Goal: Task Accomplishment & Management: Manage account settings

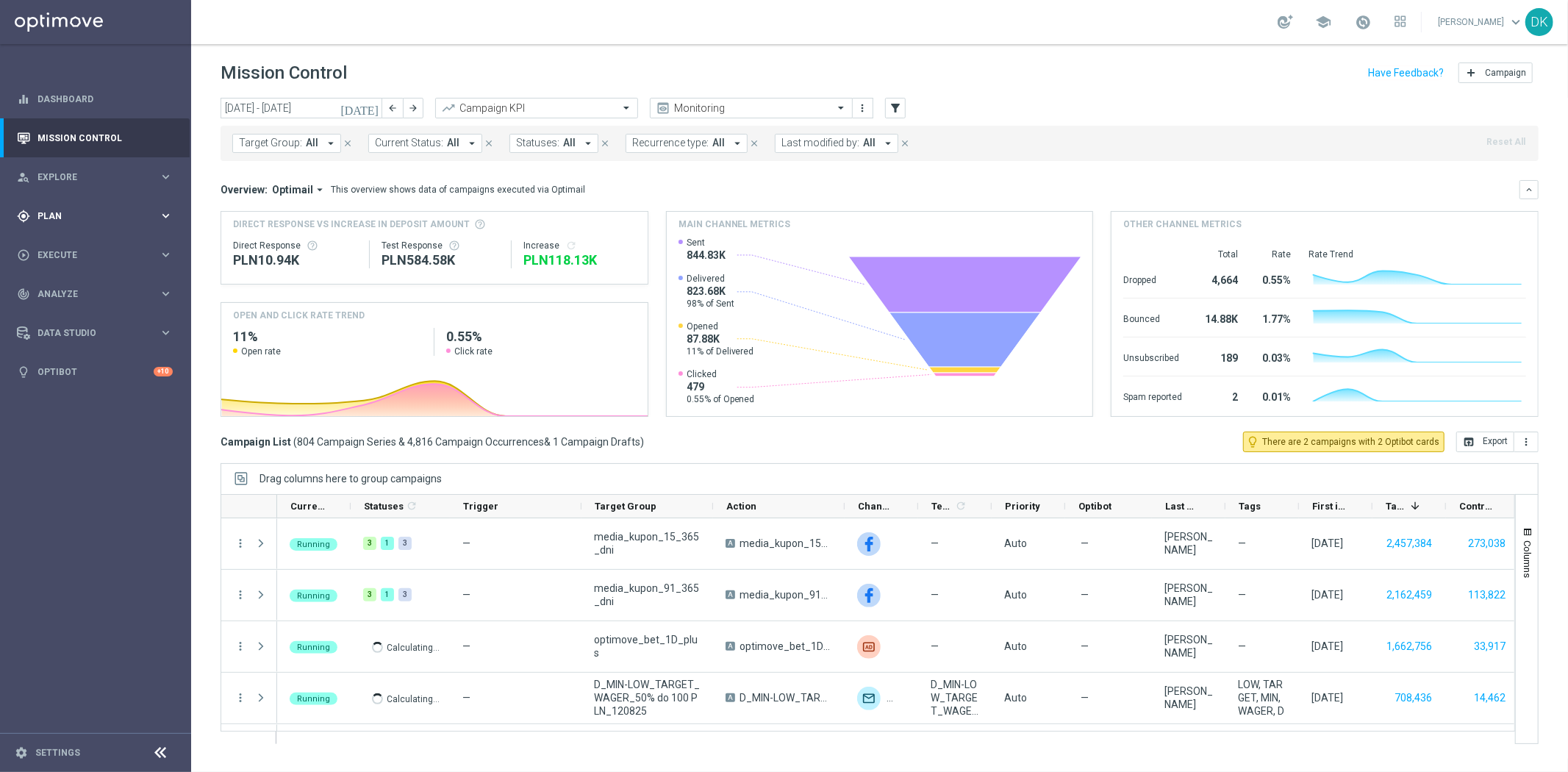
click at [130, 223] on div "gps_fixed Plan keyboard_arrow_right" at bounding box center [95, 215] width 190 height 39
click at [92, 240] on link "Target Groups" at bounding box center [95, 246] width 115 height 12
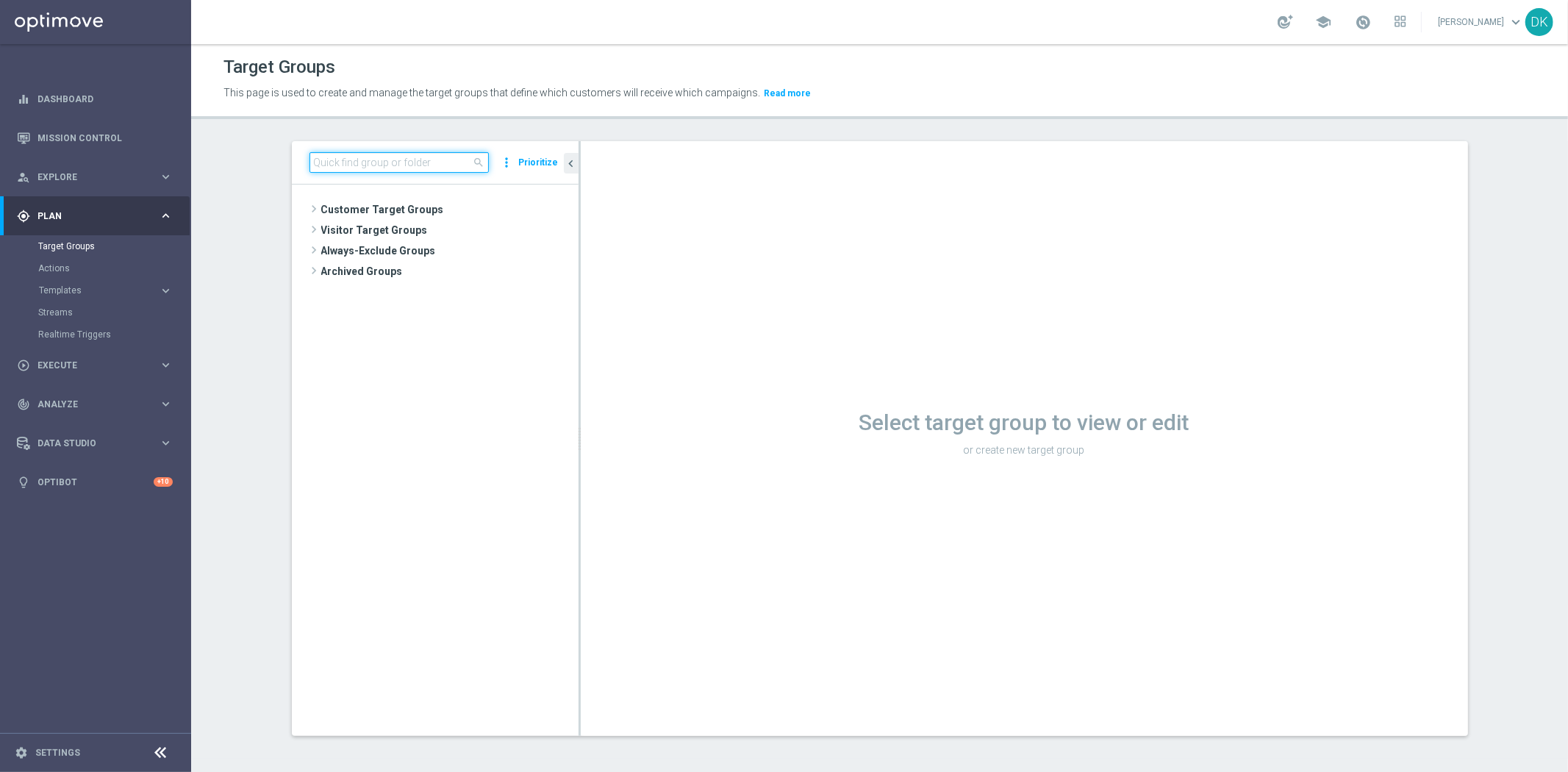
click at [417, 159] on input at bounding box center [399, 162] width 179 height 20
type input "160825"
click at [367, 157] on input "160825" at bounding box center [399, 162] width 179 height 20
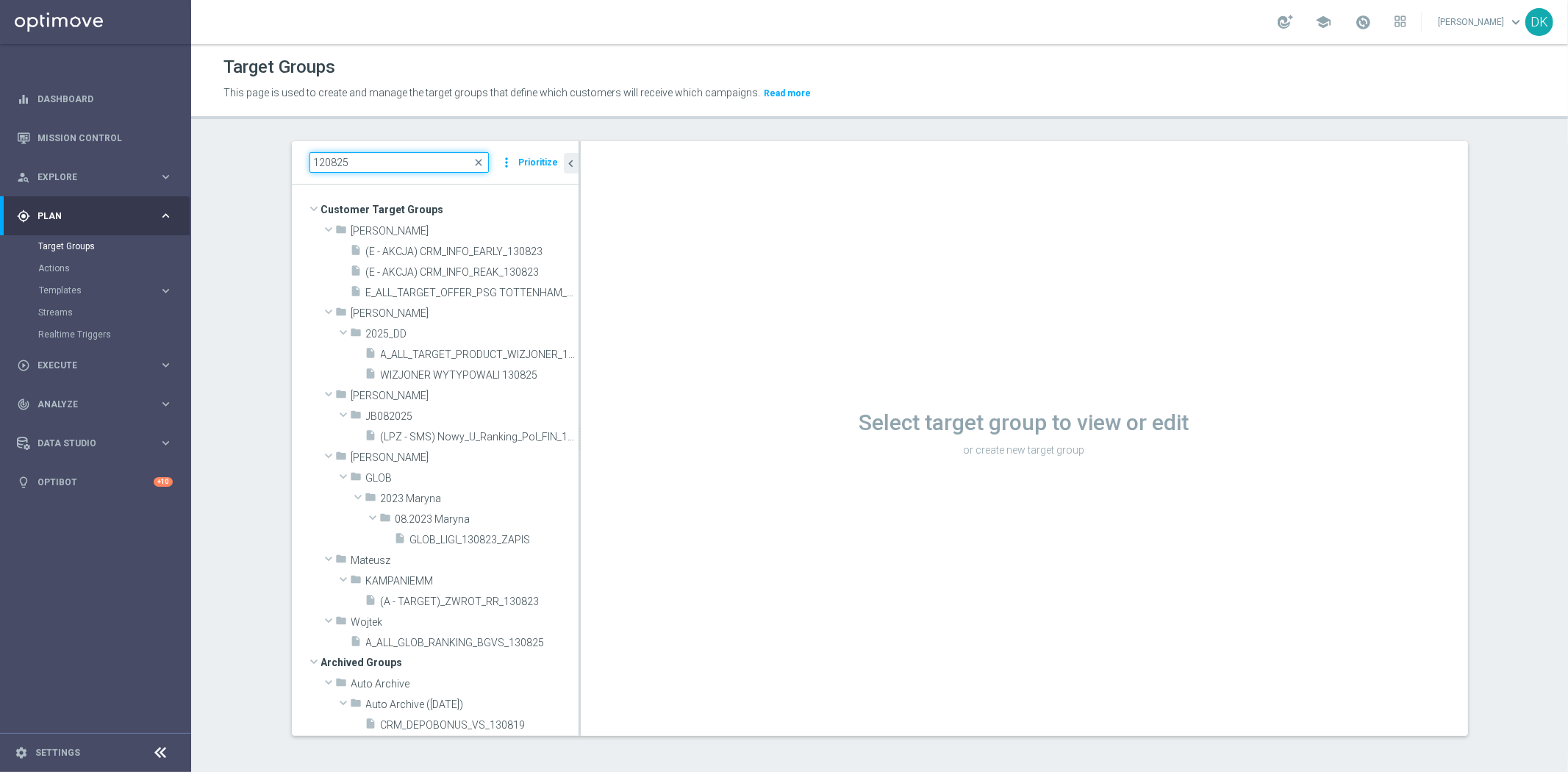
type input "120825"
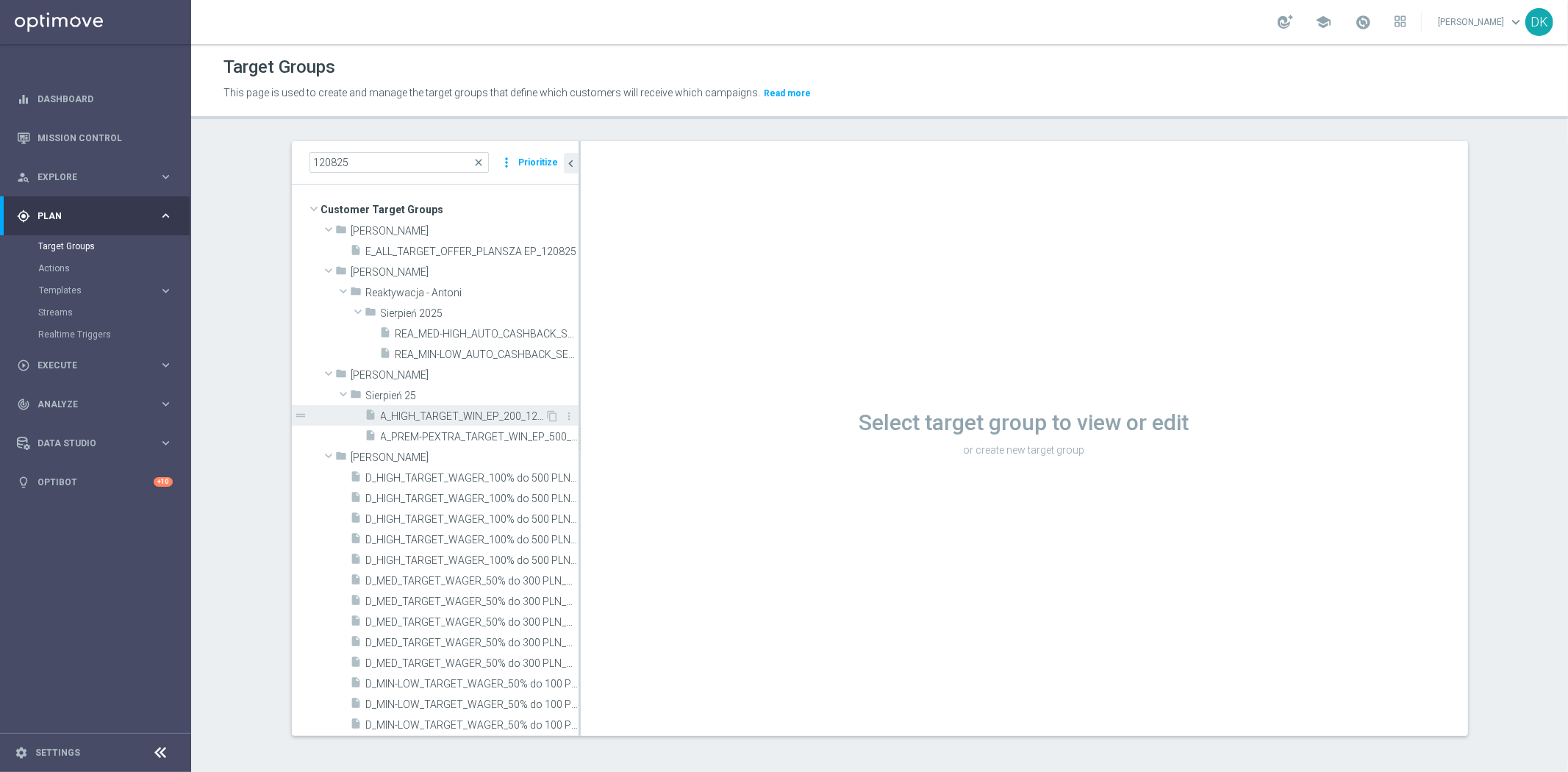
click at [479, 417] on span "A_HIGH_TARGET_WIN_EP_200_120825" at bounding box center [463, 417] width 165 height 13
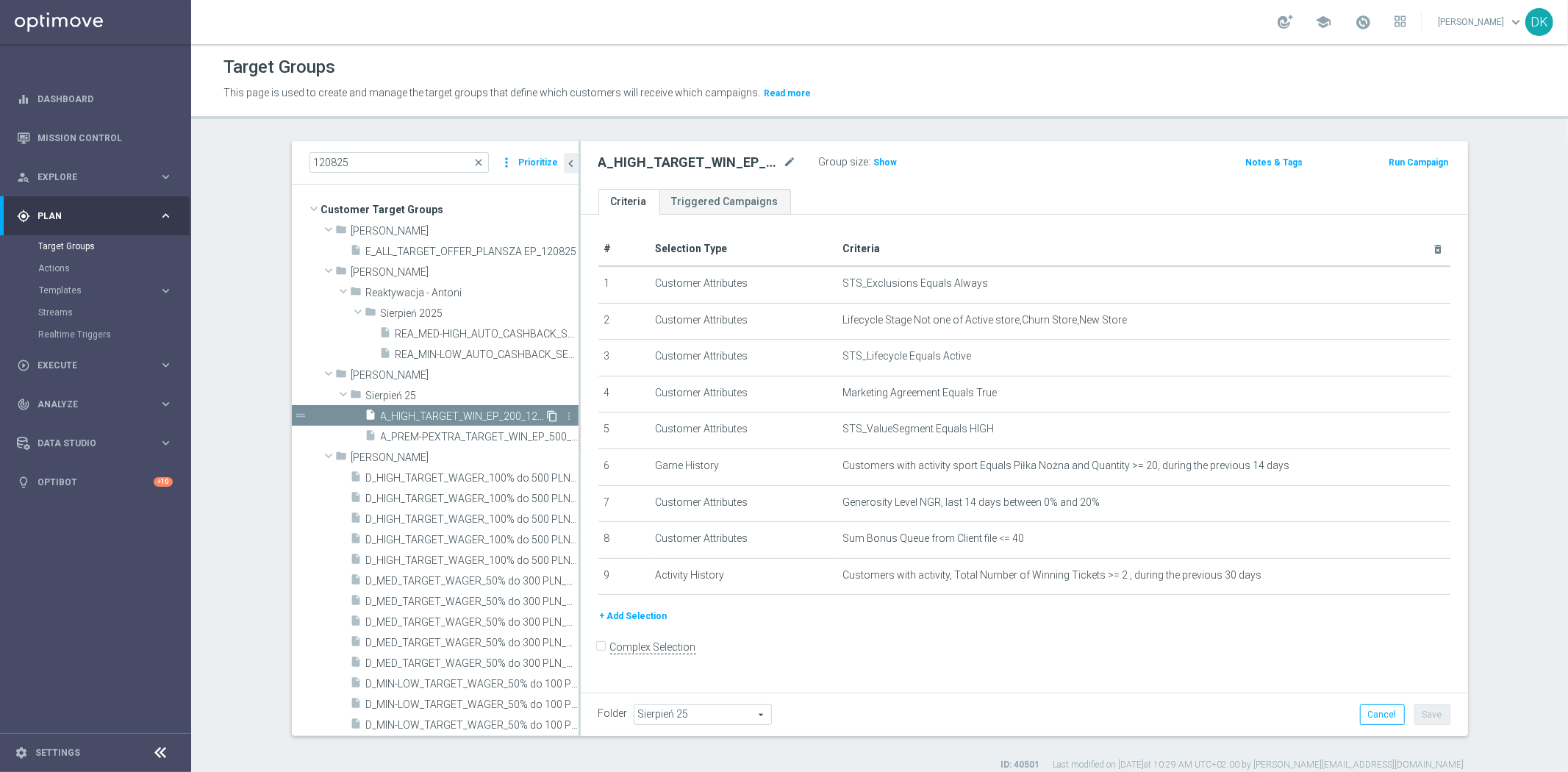
click at [547, 417] on icon "content_copy" at bounding box center [553, 417] width 12 height 12
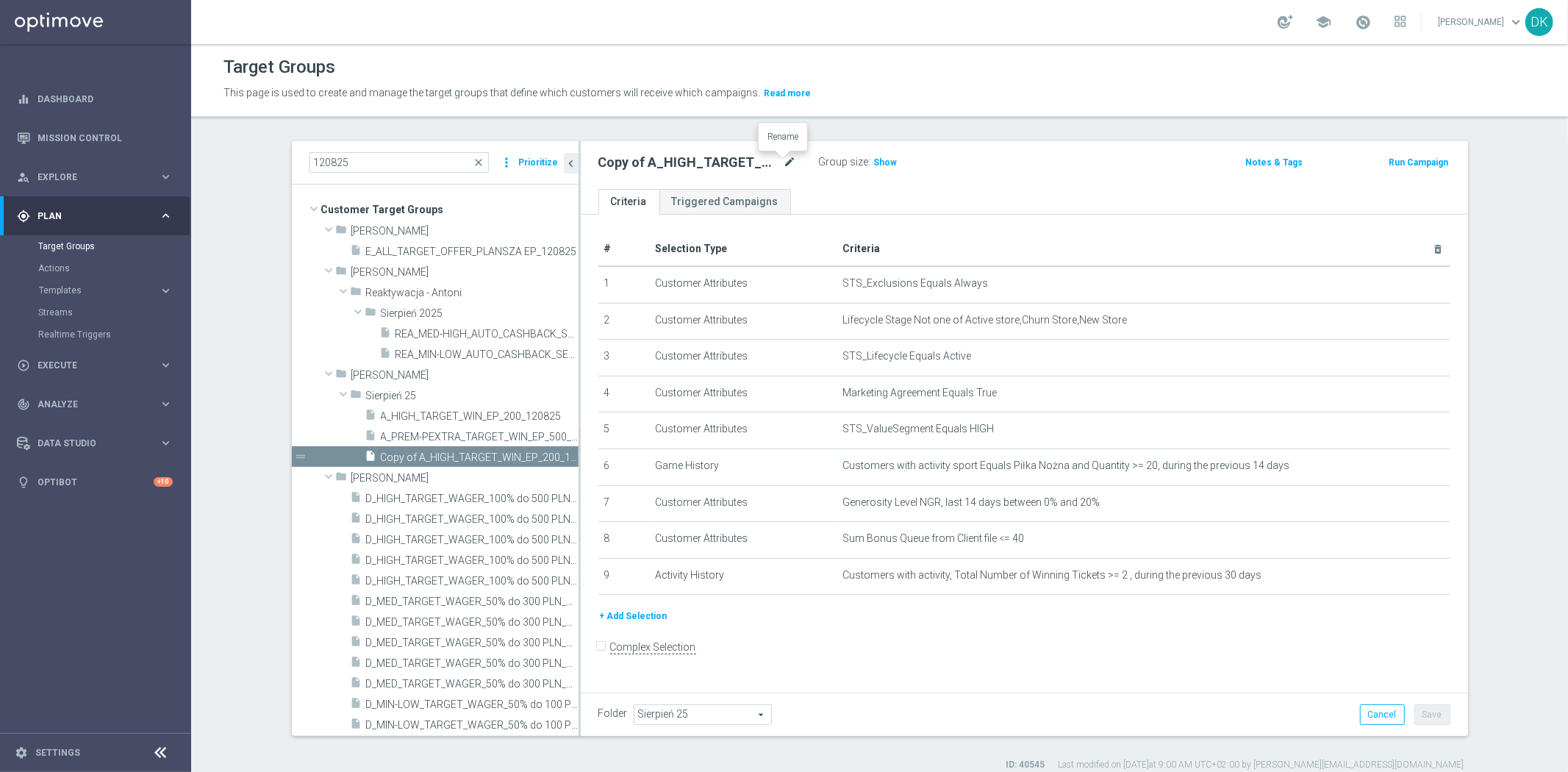
click at [784, 163] on icon "mode_edit" at bounding box center [791, 162] width 14 height 18
type input "A_MIN_TARGET_ZBR_PN_100DO20_160825"
click at [877, 633] on div "+ Add Selection" at bounding box center [1024, 622] width 874 height 27
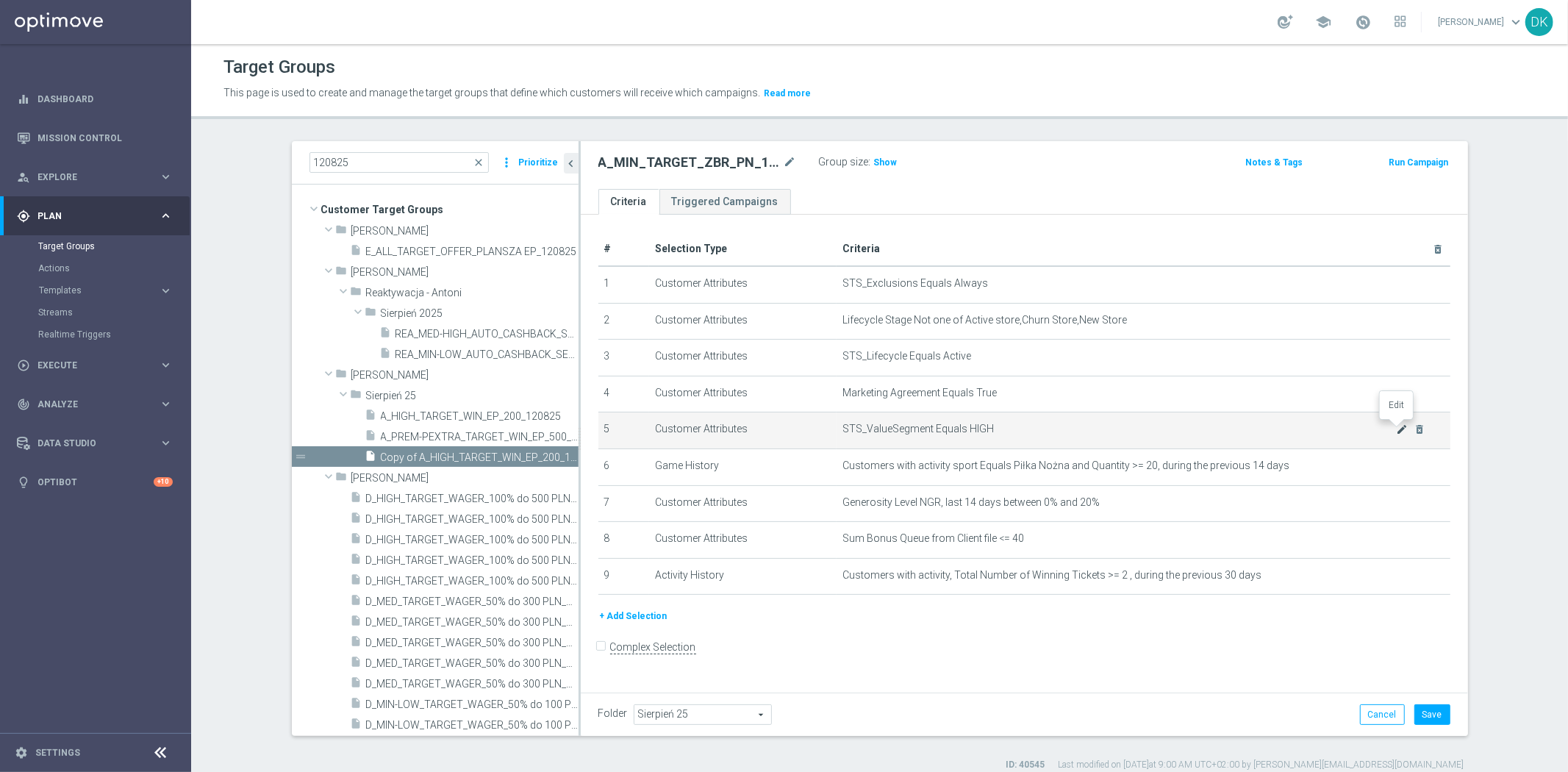
click at [1396, 428] on icon "mode_edit" at bounding box center [1402, 429] width 12 height 12
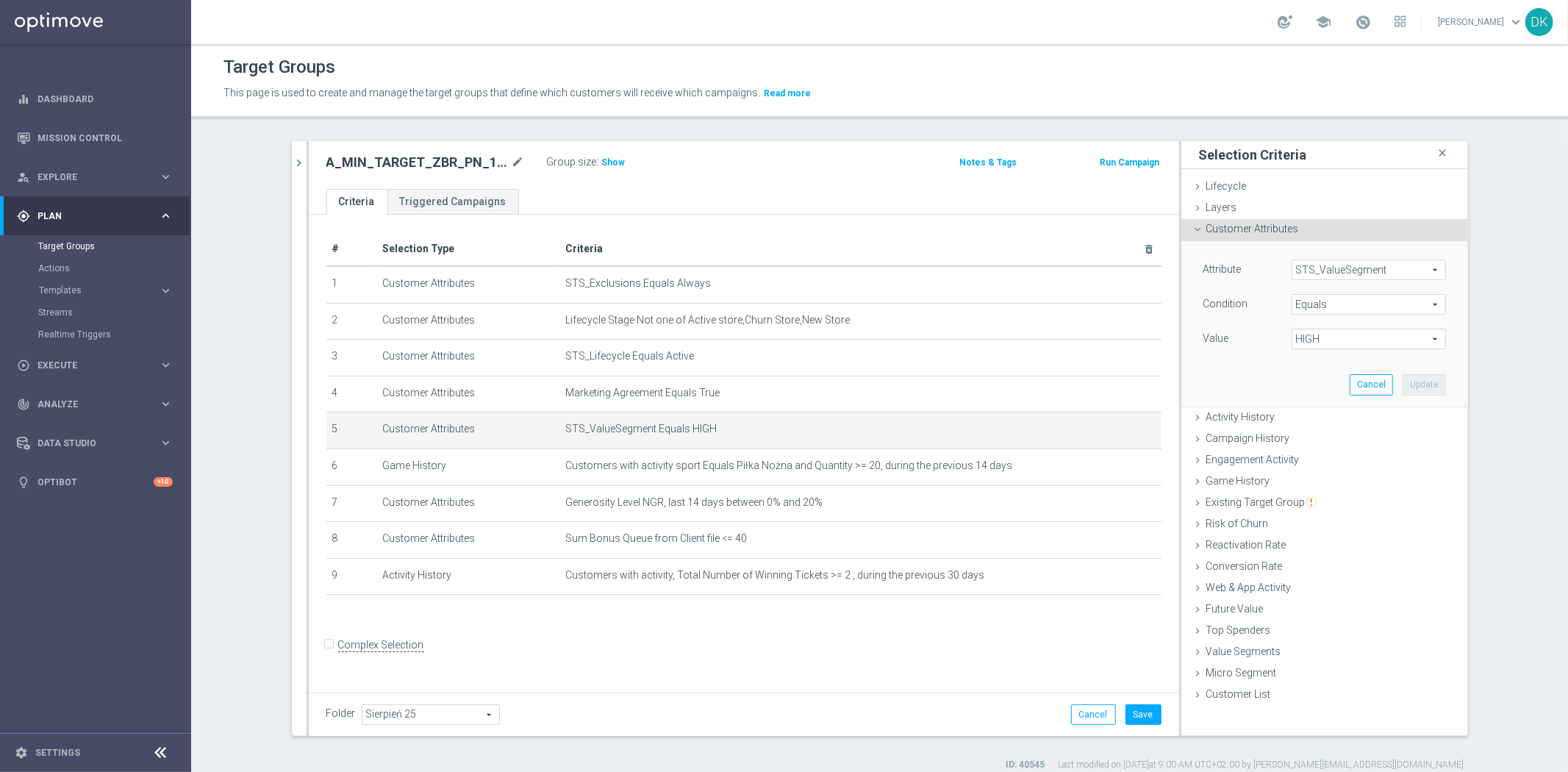
click at [1319, 333] on span "HIGH" at bounding box center [1369, 338] width 153 height 20
click at [1326, 432] on span "MIN" at bounding box center [1369, 438] width 140 height 12
type input "MIN"
click at [1415, 379] on button "Update" at bounding box center [1424, 384] width 43 height 20
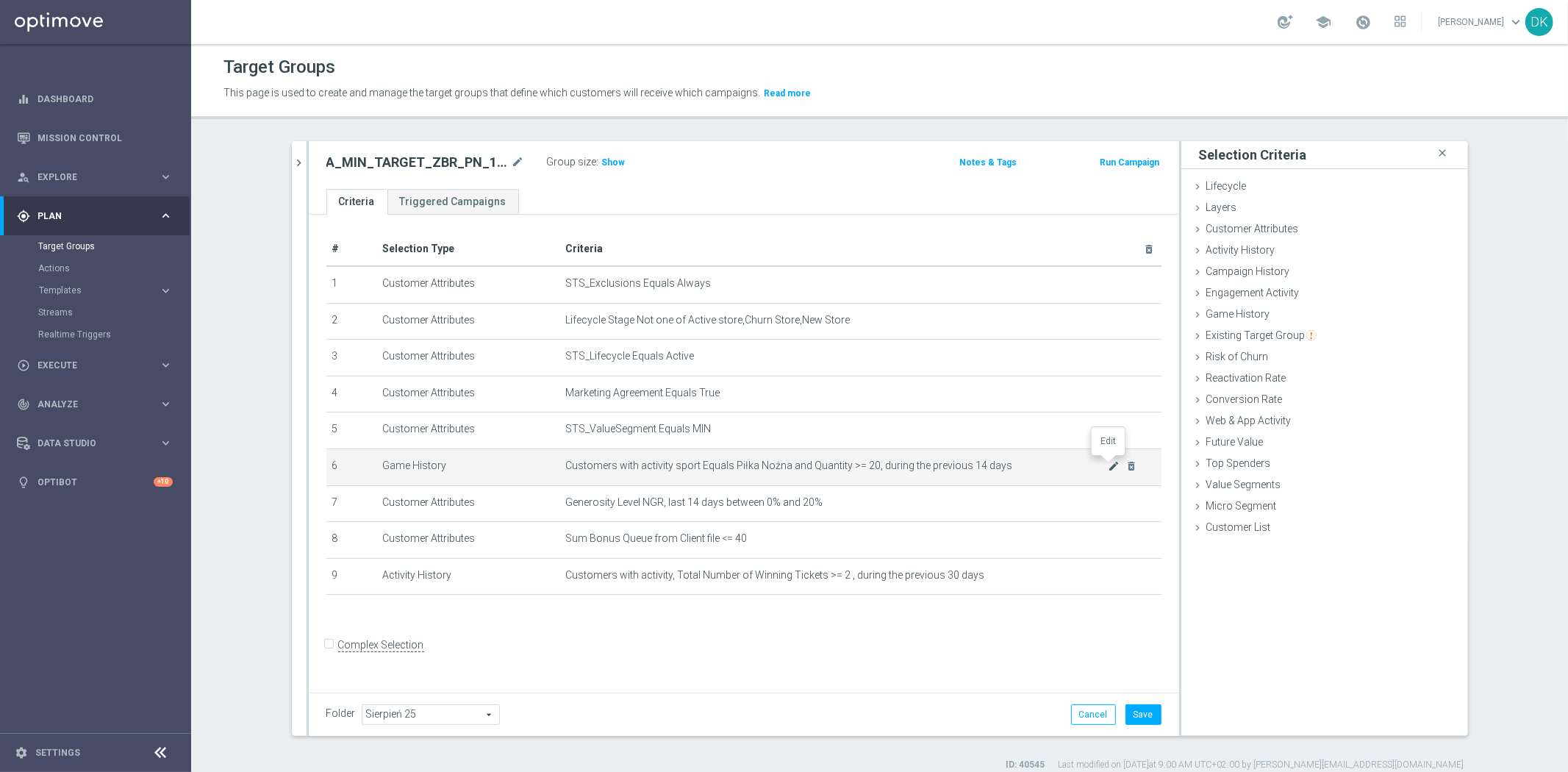
click at [1108, 467] on icon "mode_edit" at bounding box center [1114, 466] width 12 height 12
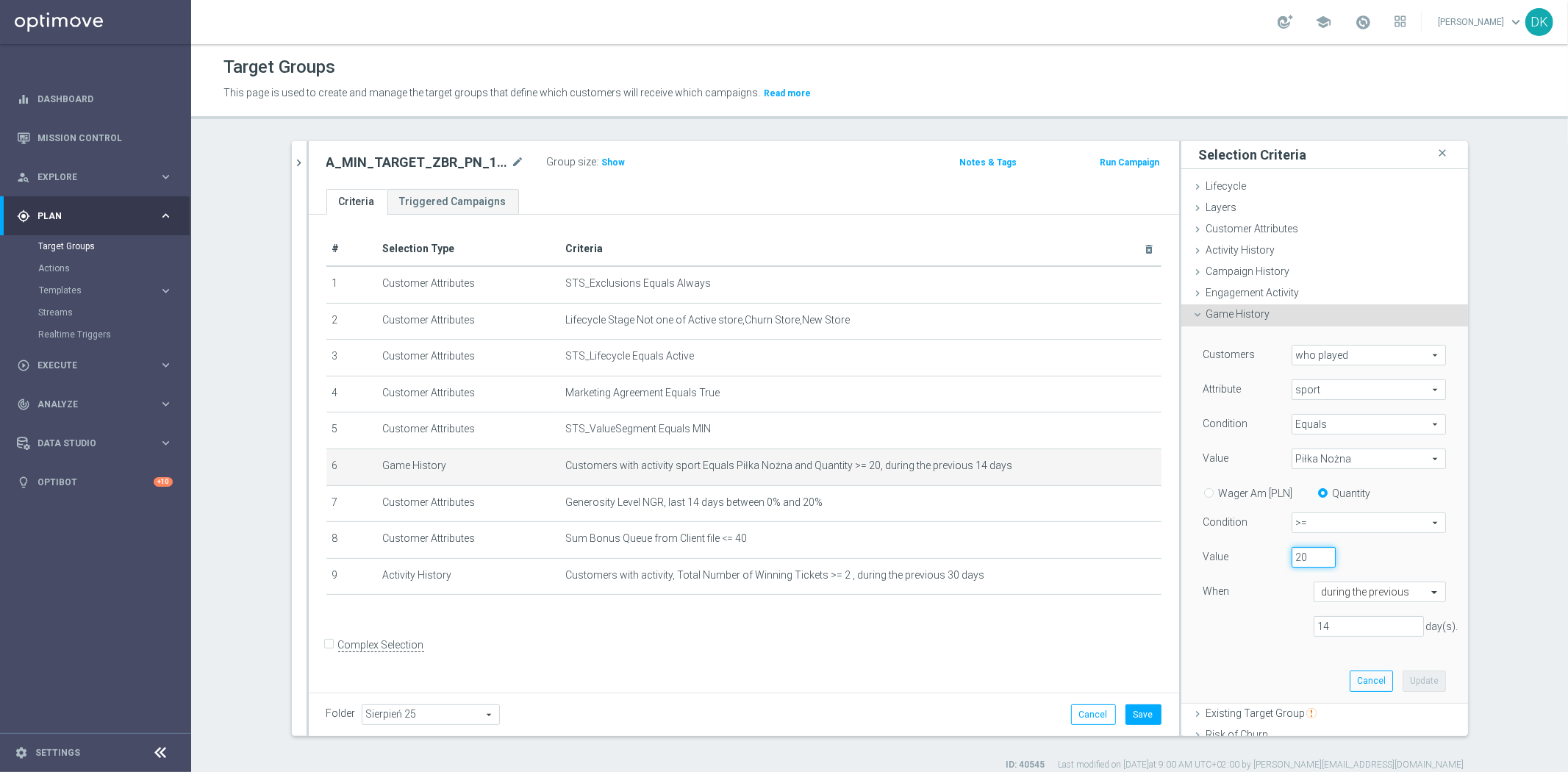
drag, startPoint x: 1302, startPoint y: 559, endPoint x: 1176, endPoint y: 560, distance: 126.0
click at [1181, 561] on div "Customers who played who played arrow_drop_down search Attribute sport sport ar…" at bounding box center [1324, 515] width 287 height 378
type input "5"
click at [1332, 588] on input "text" at bounding box center [1365, 593] width 87 height 14
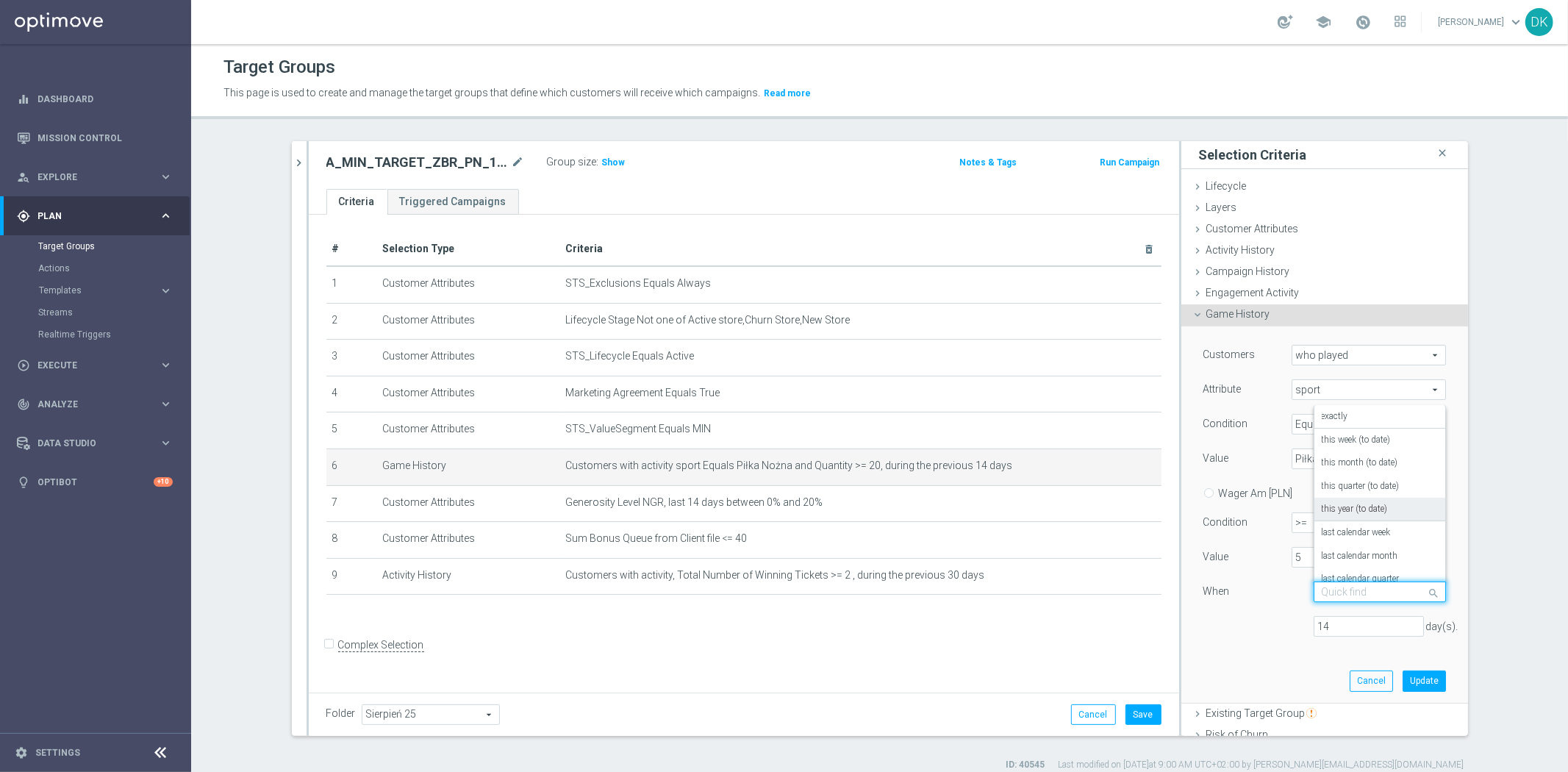
click at [1356, 508] on label "this year (to date)" at bounding box center [1355, 510] width 66 height 12
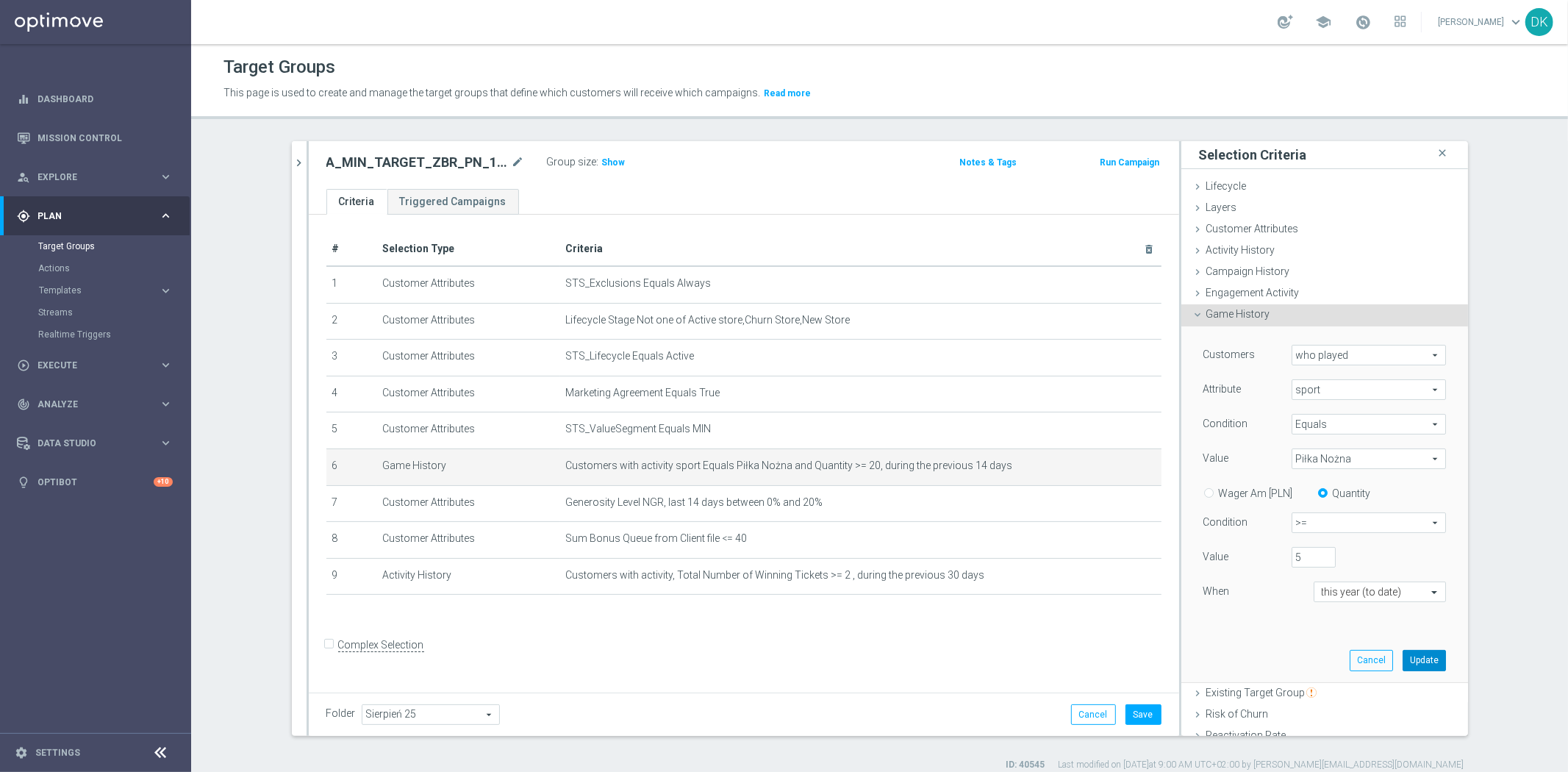
click at [1408, 657] on button "Update" at bounding box center [1424, 660] width 43 height 20
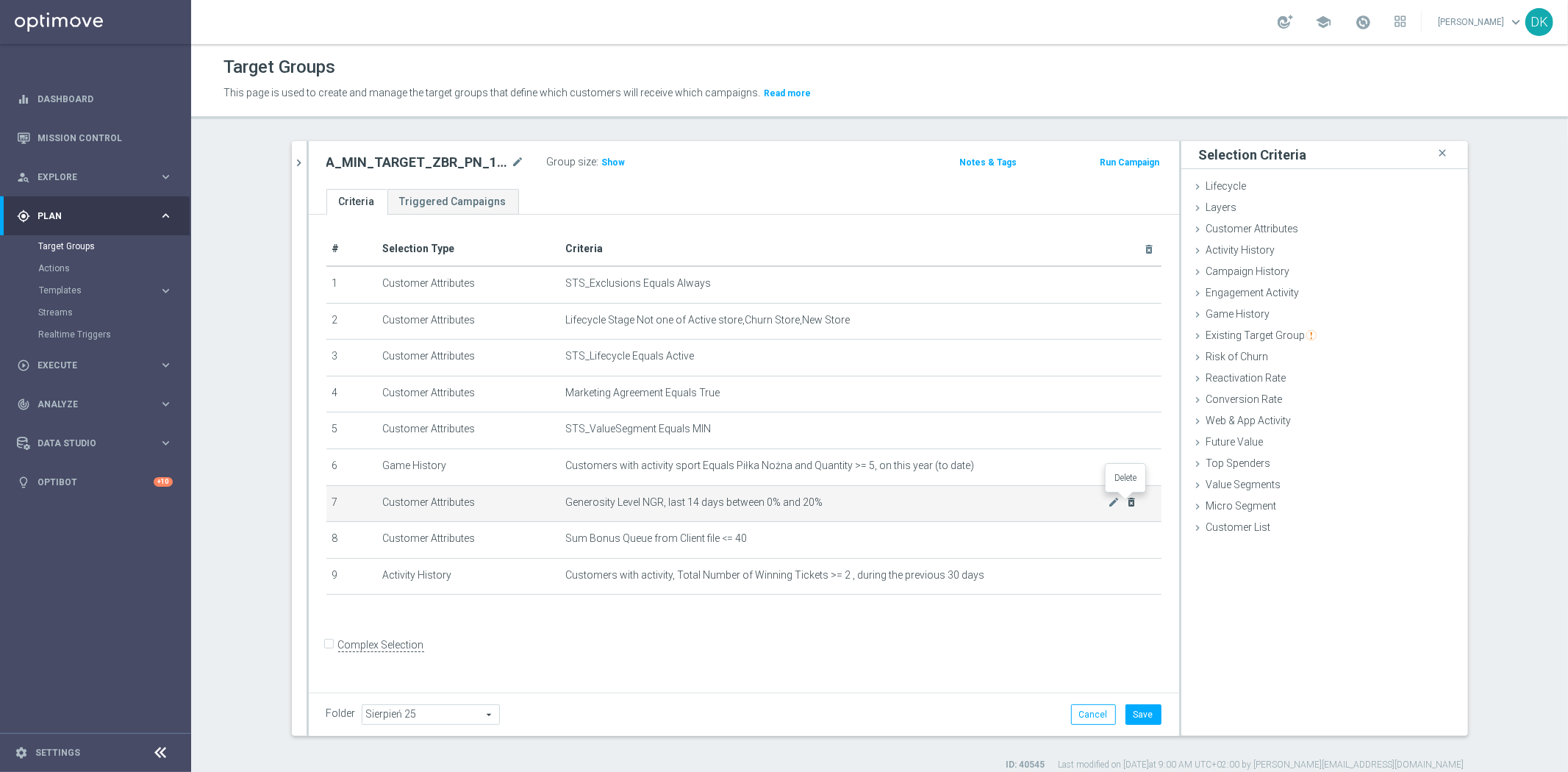
click at [1126, 505] on icon "delete_forever" at bounding box center [1132, 502] width 12 height 12
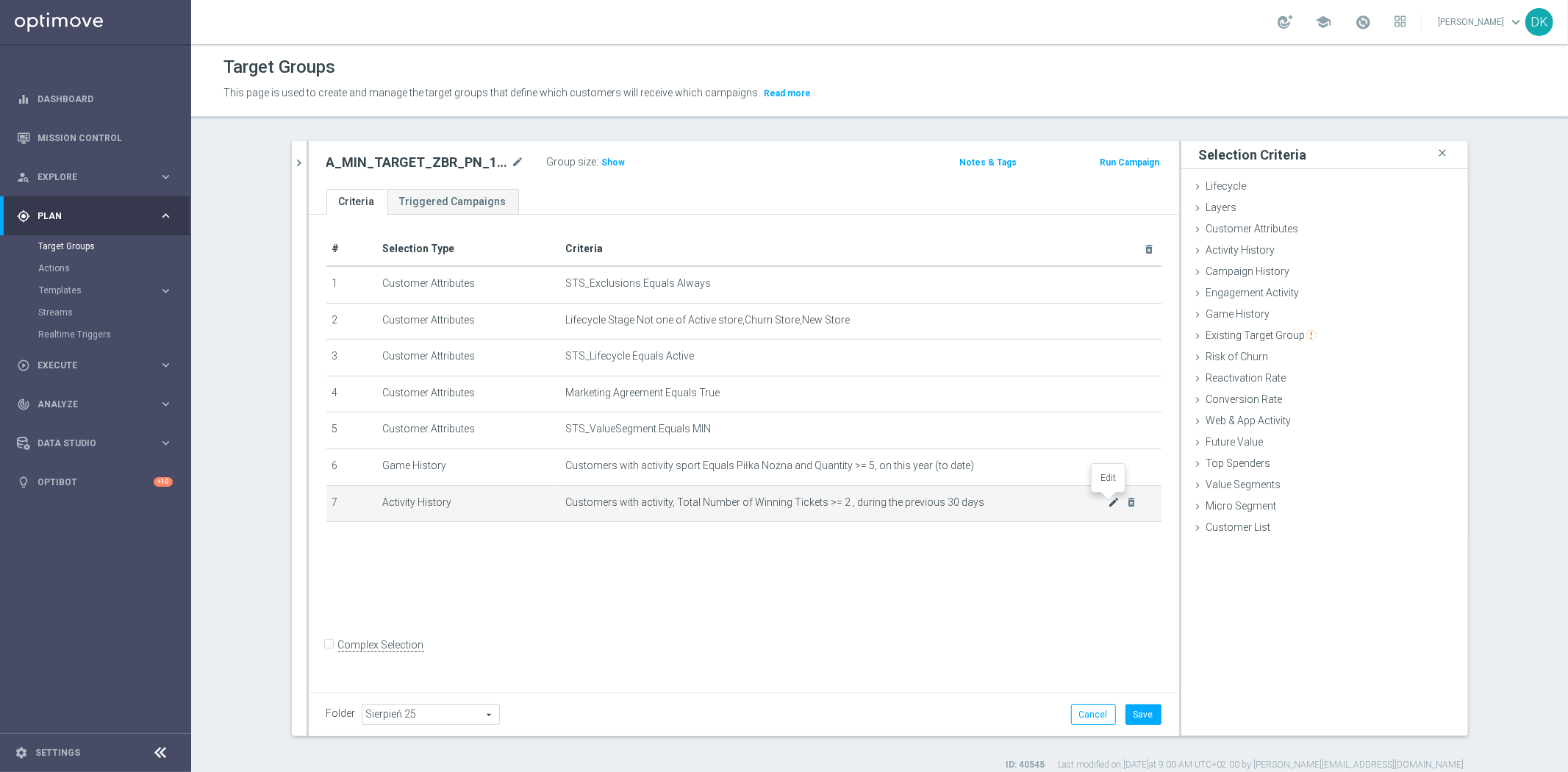
click at [1108, 501] on icon "mode_edit" at bounding box center [1114, 502] width 12 height 12
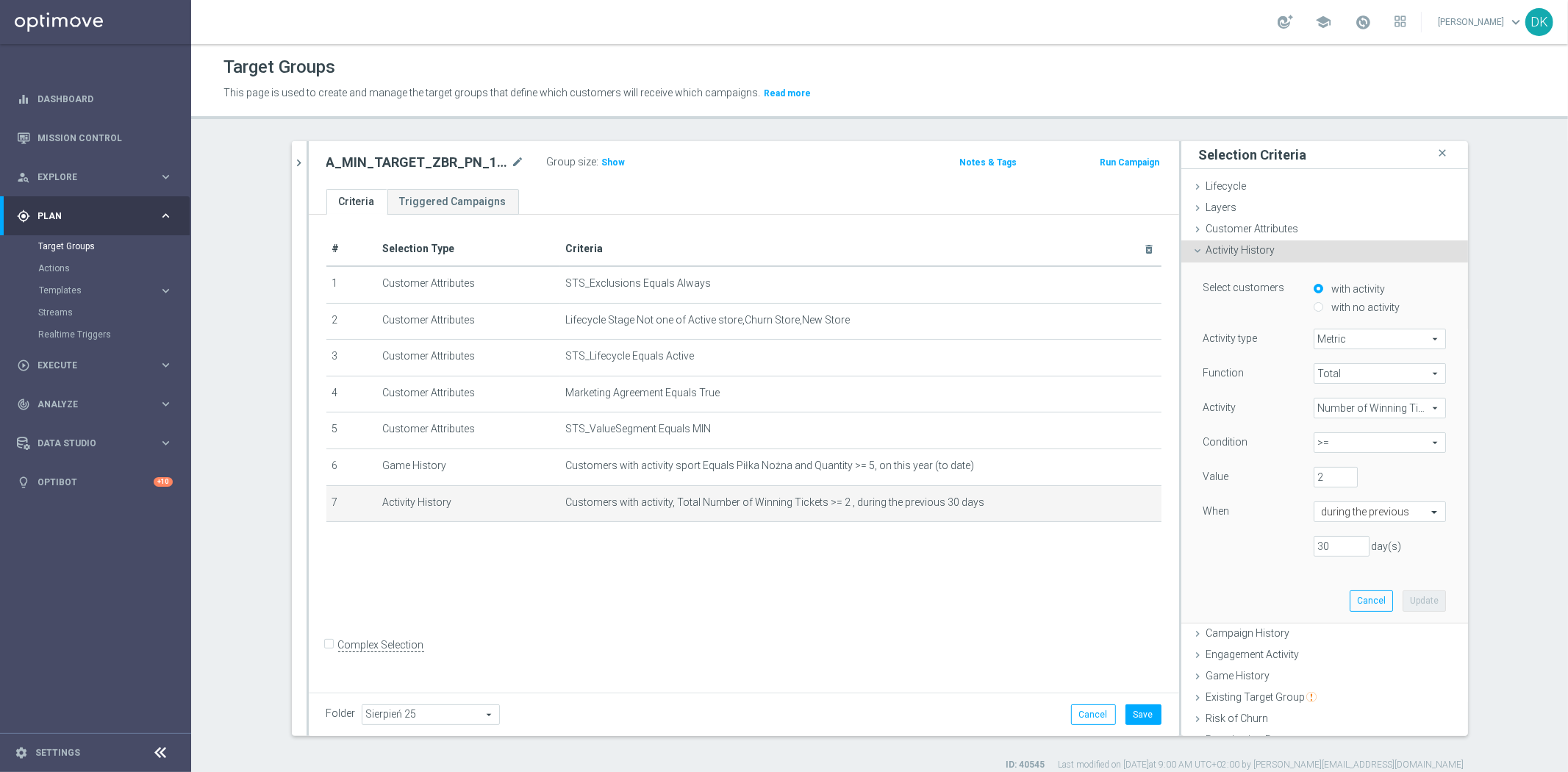
click at [1313, 305] on input "with no activity" at bounding box center [1318, 306] width 9 height 9
radio input "true"
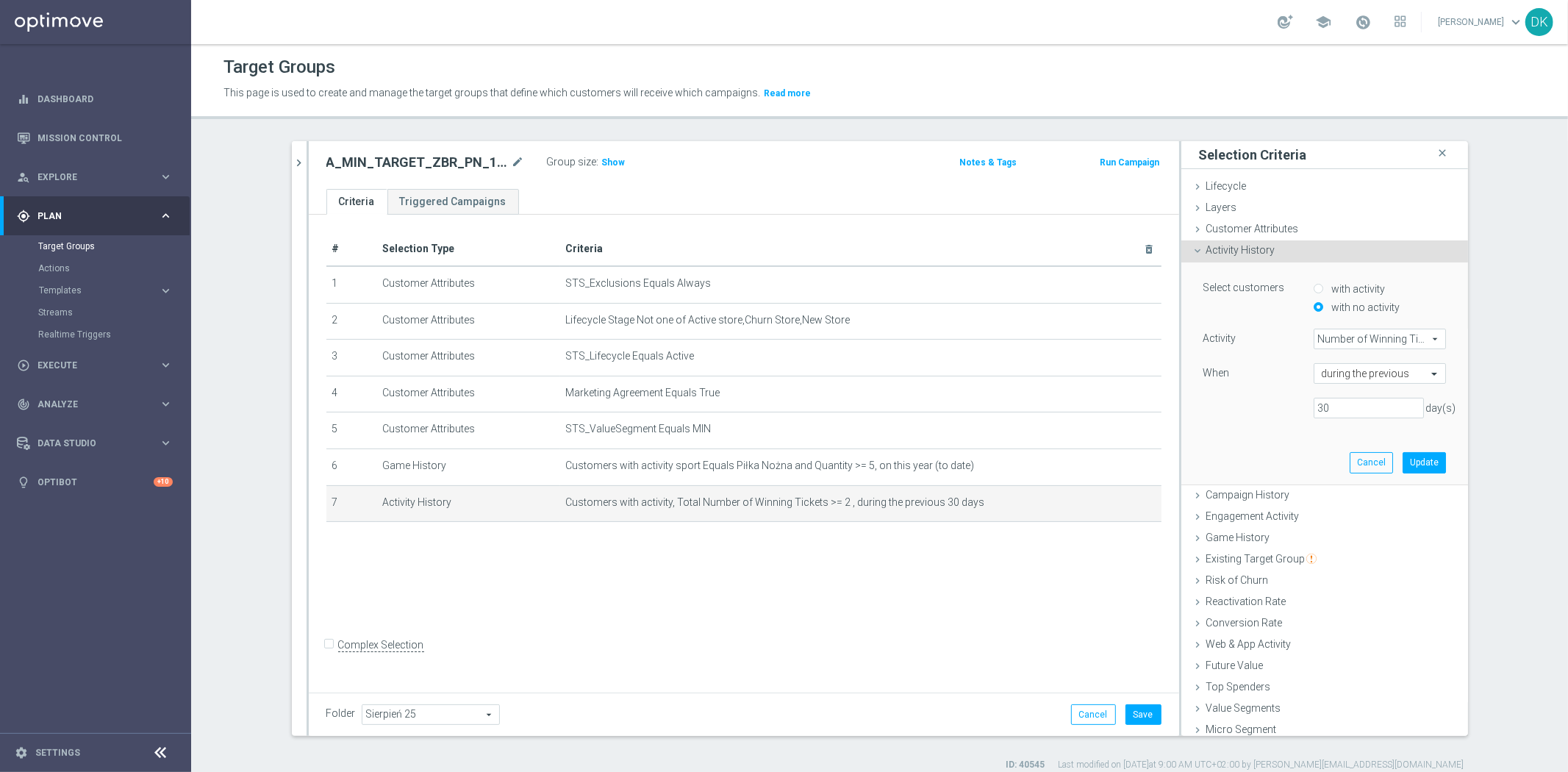
click at [1344, 335] on span "Number of Winning Tickets" at bounding box center [1380, 338] width 131 height 20
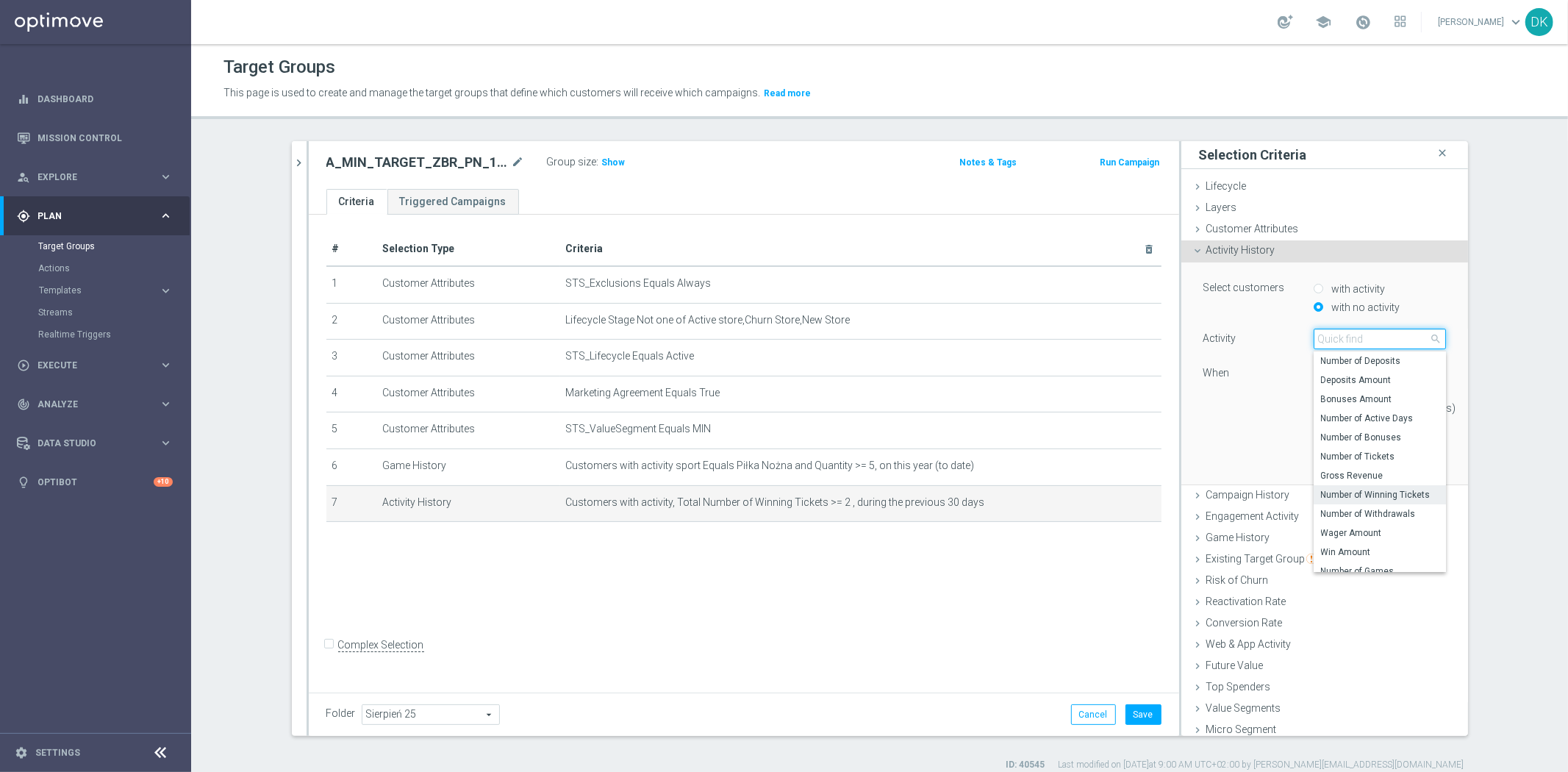
click at [1344, 335] on input "search" at bounding box center [1380, 338] width 132 height 20
click at [1392, 414] on span "Number of Active Days" at bounding box center [1380, 418] width 118 height 12
type input "Number of Active Days"
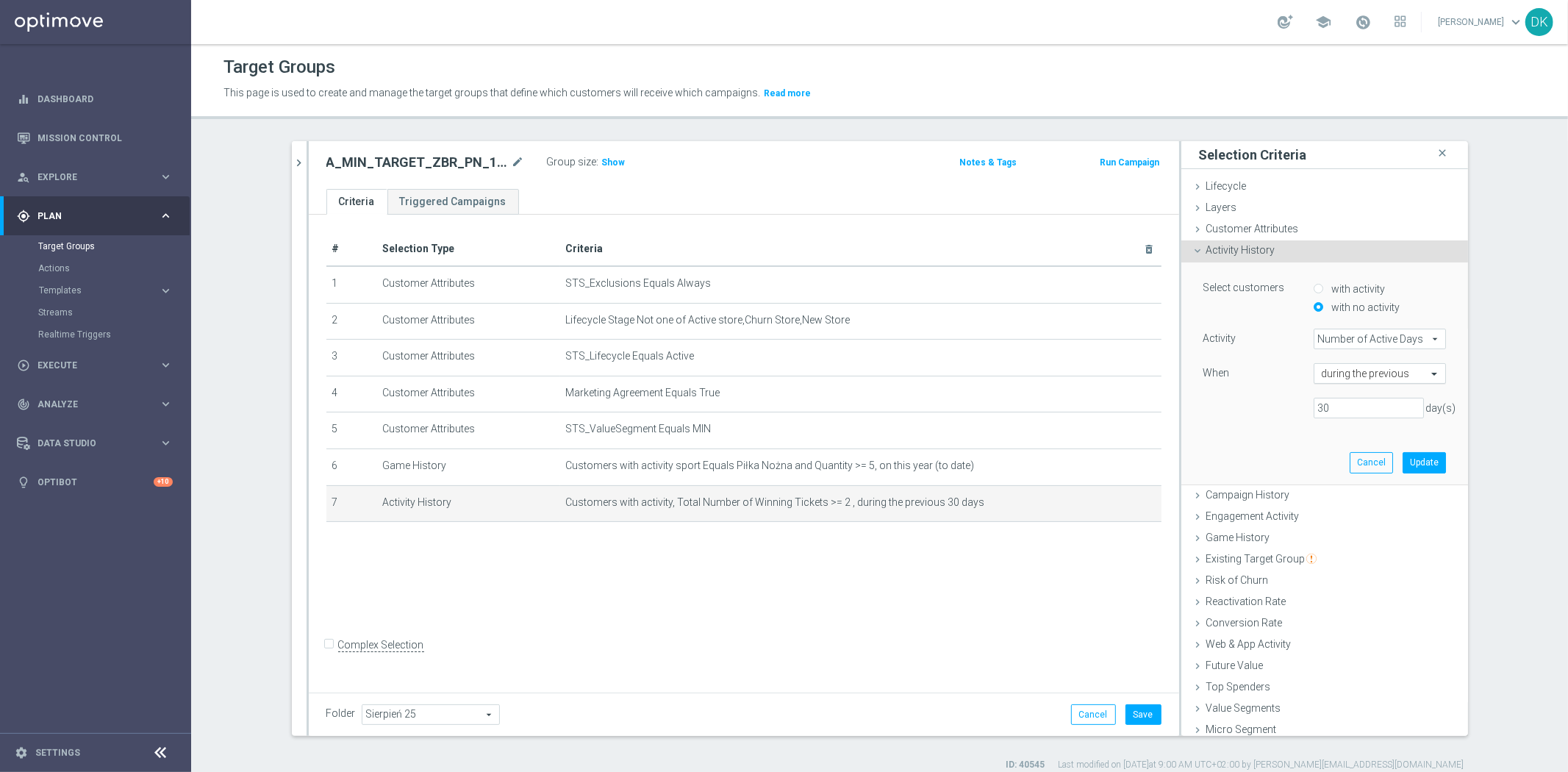
click at [1364, 381] on div "during the previous" at bounding box center [1380, 373] width 132 height 20
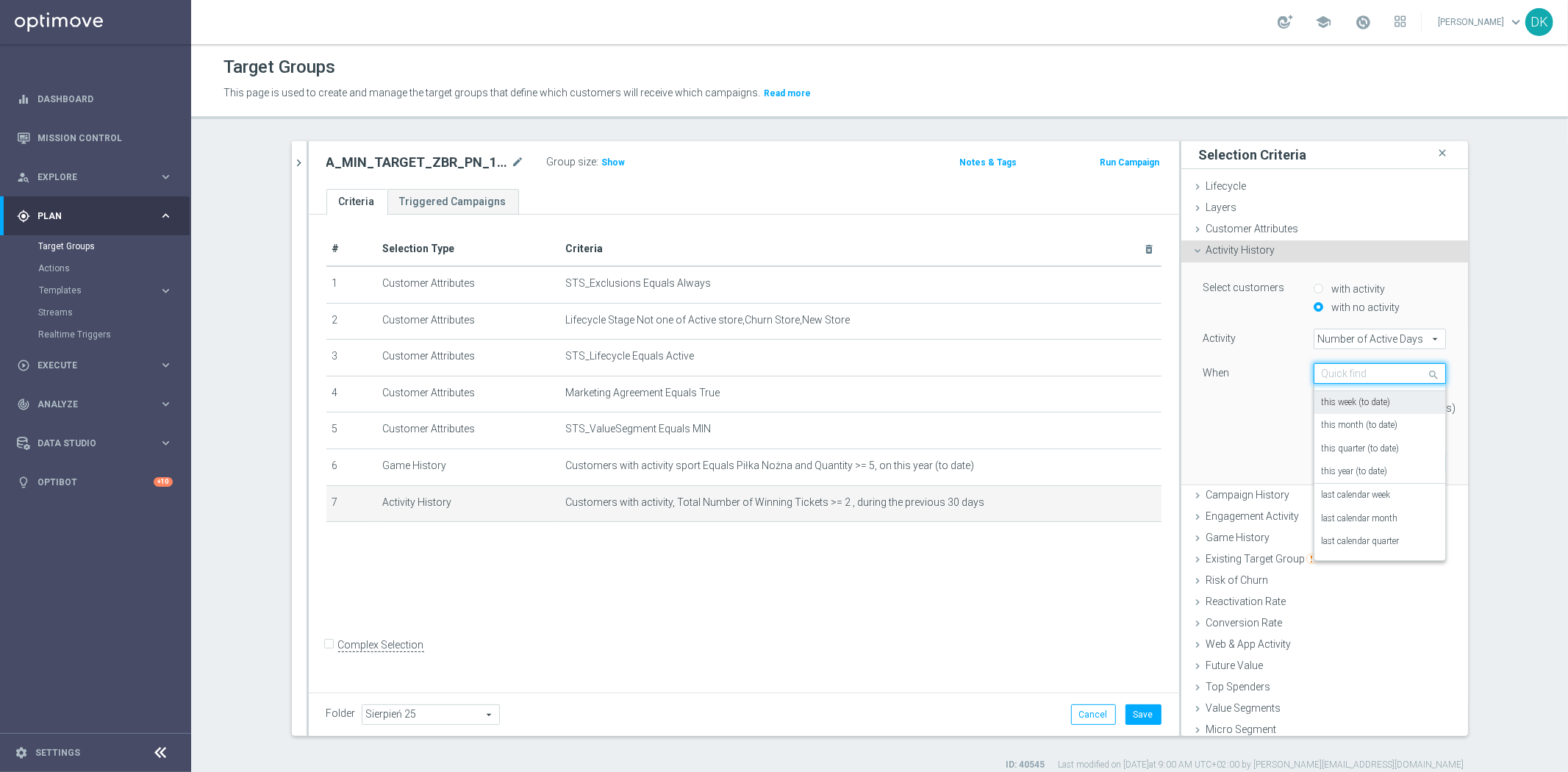
scroll to position [0, 0]
click at [1383, 447] on div "this week (to date)" at bounding box center [1380, 443] width 116 height 24
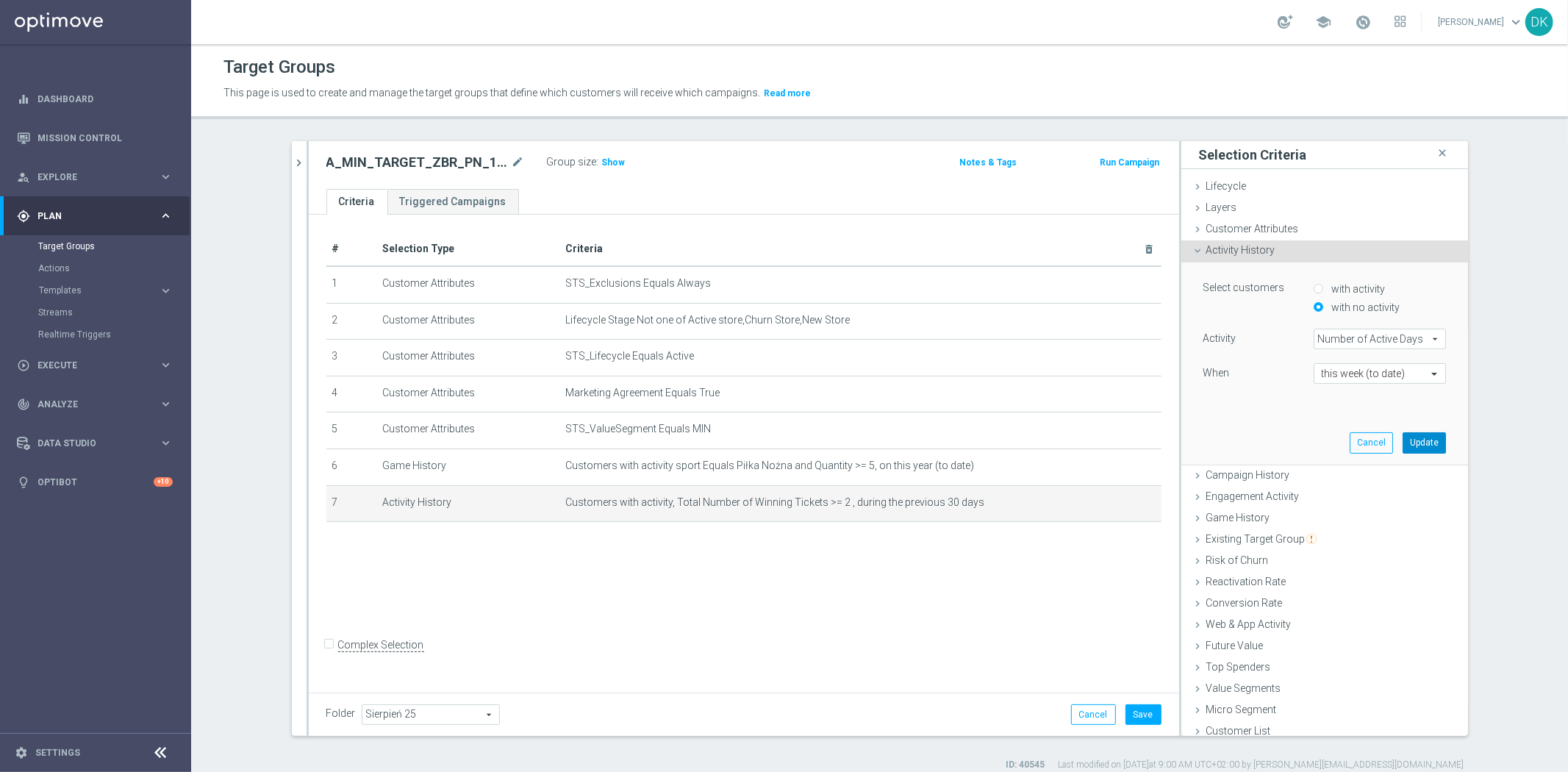
click at [1405, 439] on button "Update" at bounding box center [1424, 442] width 43 height 20
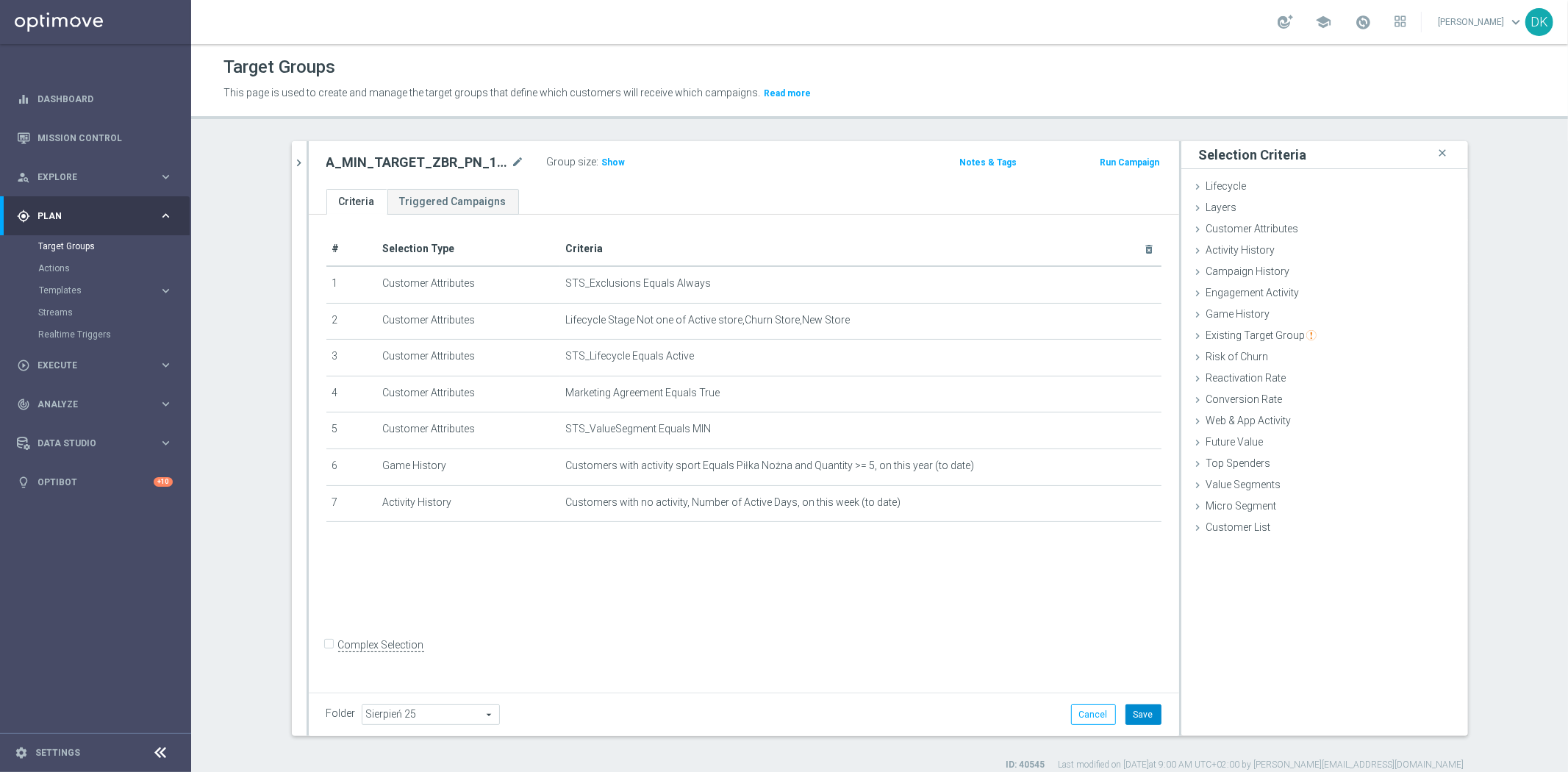
click at [1142, 713] on button "Save" at bounding box center [1144, 714] width 36 height 20
click at [294, 168] on icon "chevron_right" at bounding box center [300, 163] width 14 height 14
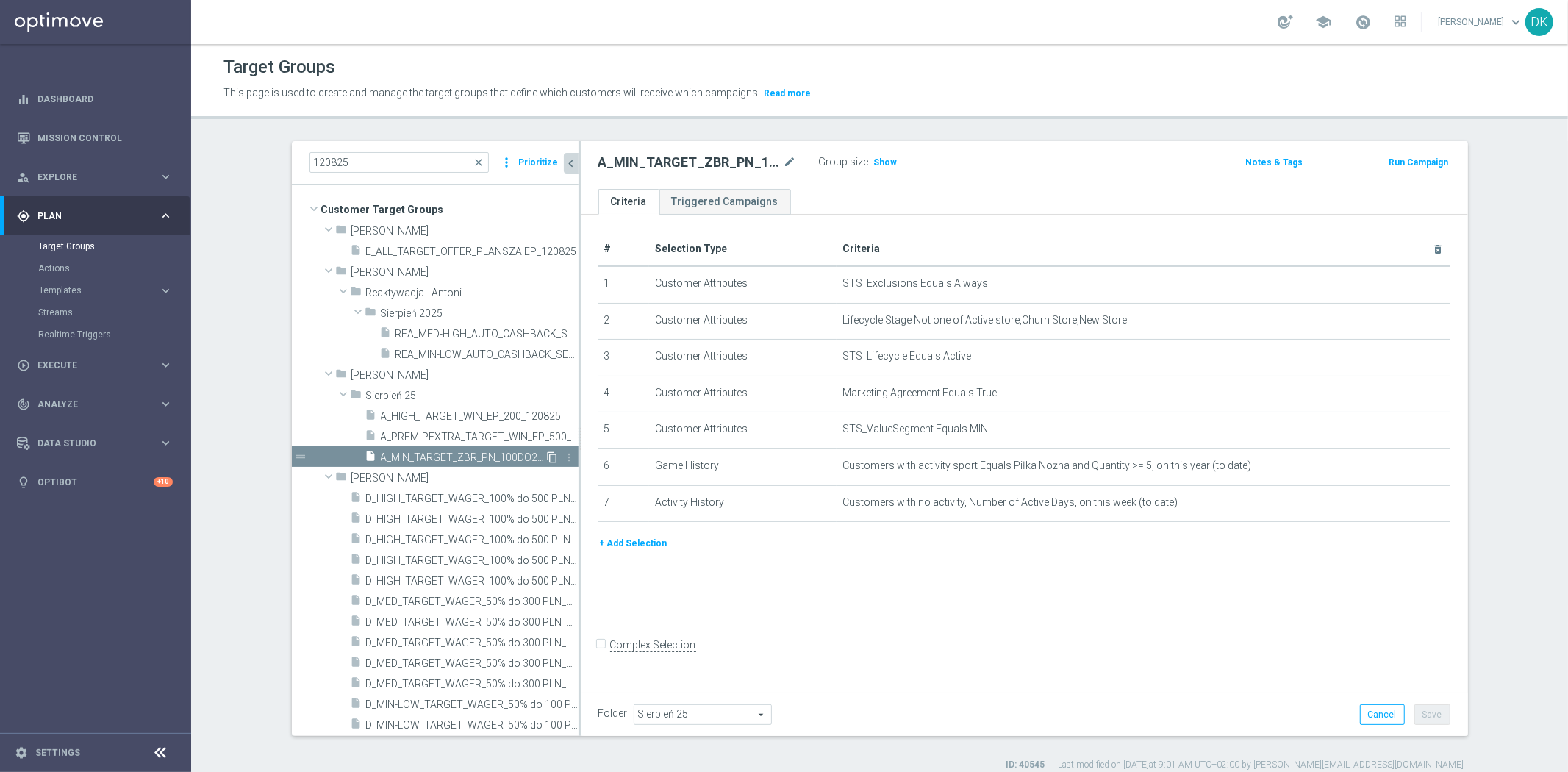
click at [547, 458] on icon "content_copy" at bounding box center [553, 457] width 12 height 12
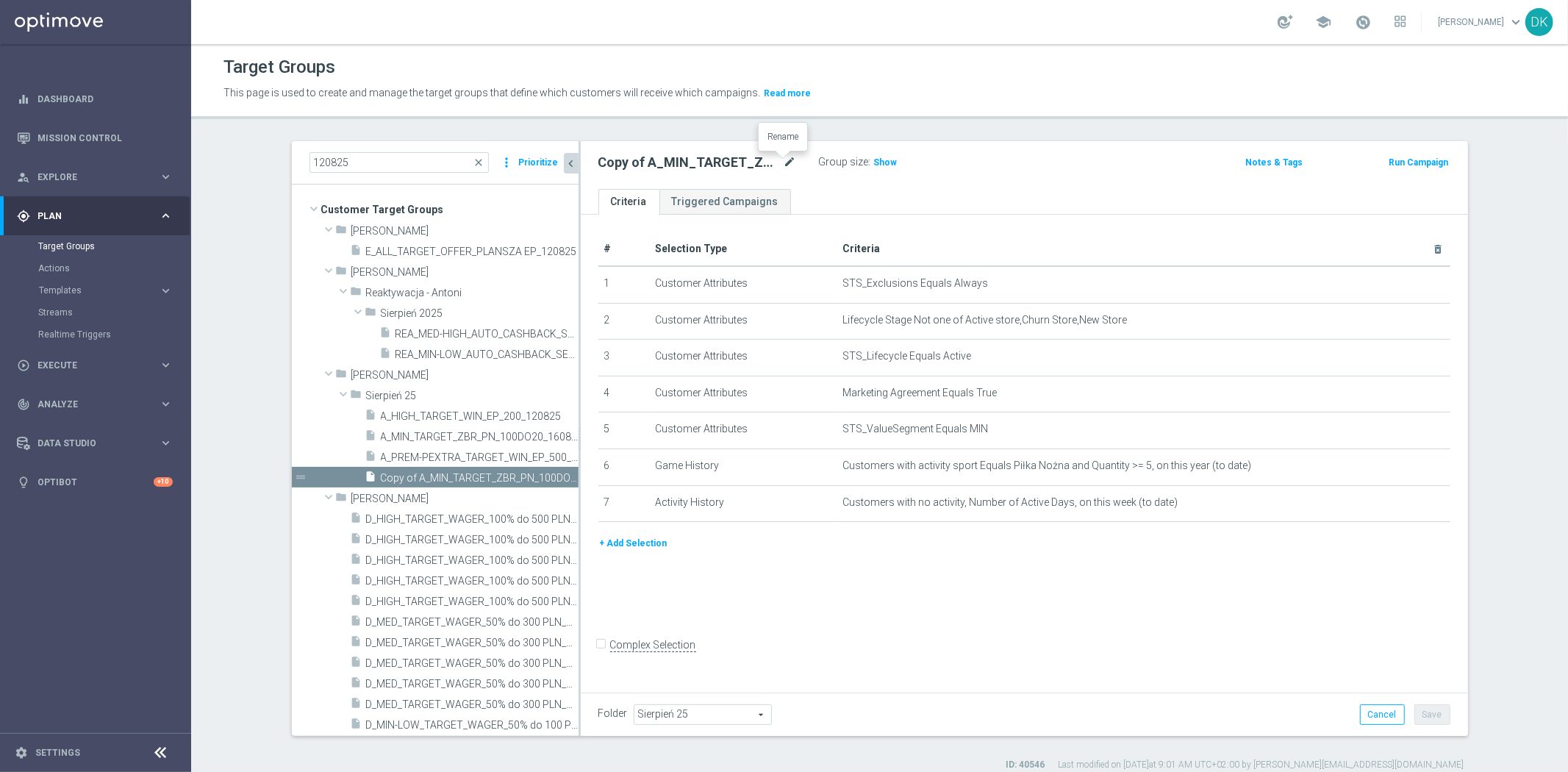
click at [785, 160] on icon "mode_edit" at bounding box center [791, 162] width 14 height 18
type input "A_LOW_TARGET_ZBR_PN_100DO50_160825"
click at [1095, 585] on div "# Selection Type Criteria delete_forever 1 Customer Attributes STS_Exclusions E…" at bounding box center [1025, 450] width 888 height 473
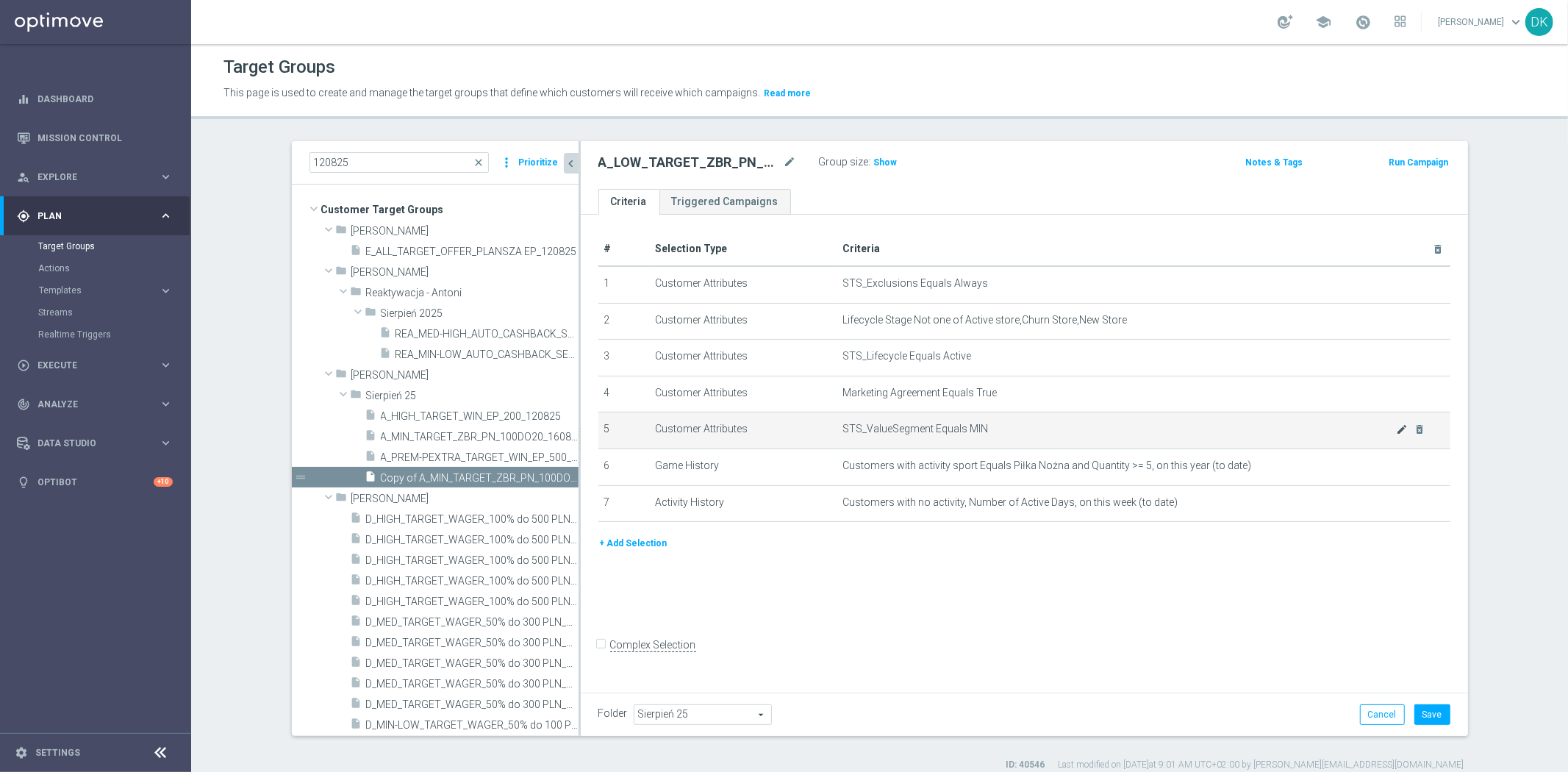
click at [1392, 427] on body "equalizer Dashboard Mission Control" at bounding box center [784, 386] width 1568 height 772
drag, startPoint x: 1395, startPoint y: 427, endPoint x: 1380, endPoint y: 407, distance: 25.0
click at [1396, 428] on icon "mode_edit" at bounding box center [1402, 429] width 12 height 12
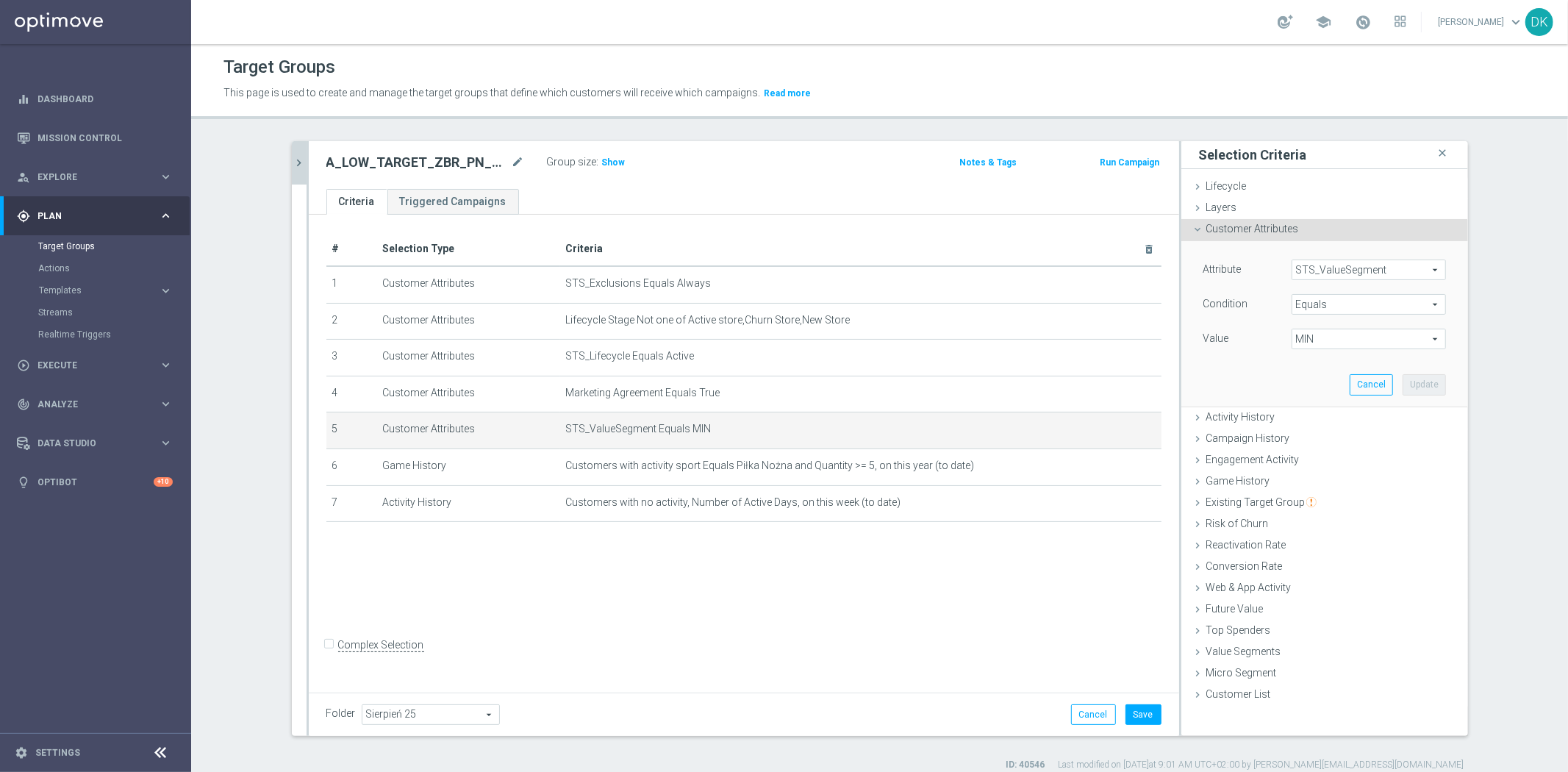
click at [1318, 338] on span "MIN" at bounding box center [1369, 338] width 153 height 20
click at [1326, 397] on span "LOW" at bounding box center [1369, 400] width 140 height 12
type input "LOW"
click at [1409, 386] on button "Update" at bounding box center [1424, 384] width 43 height 20
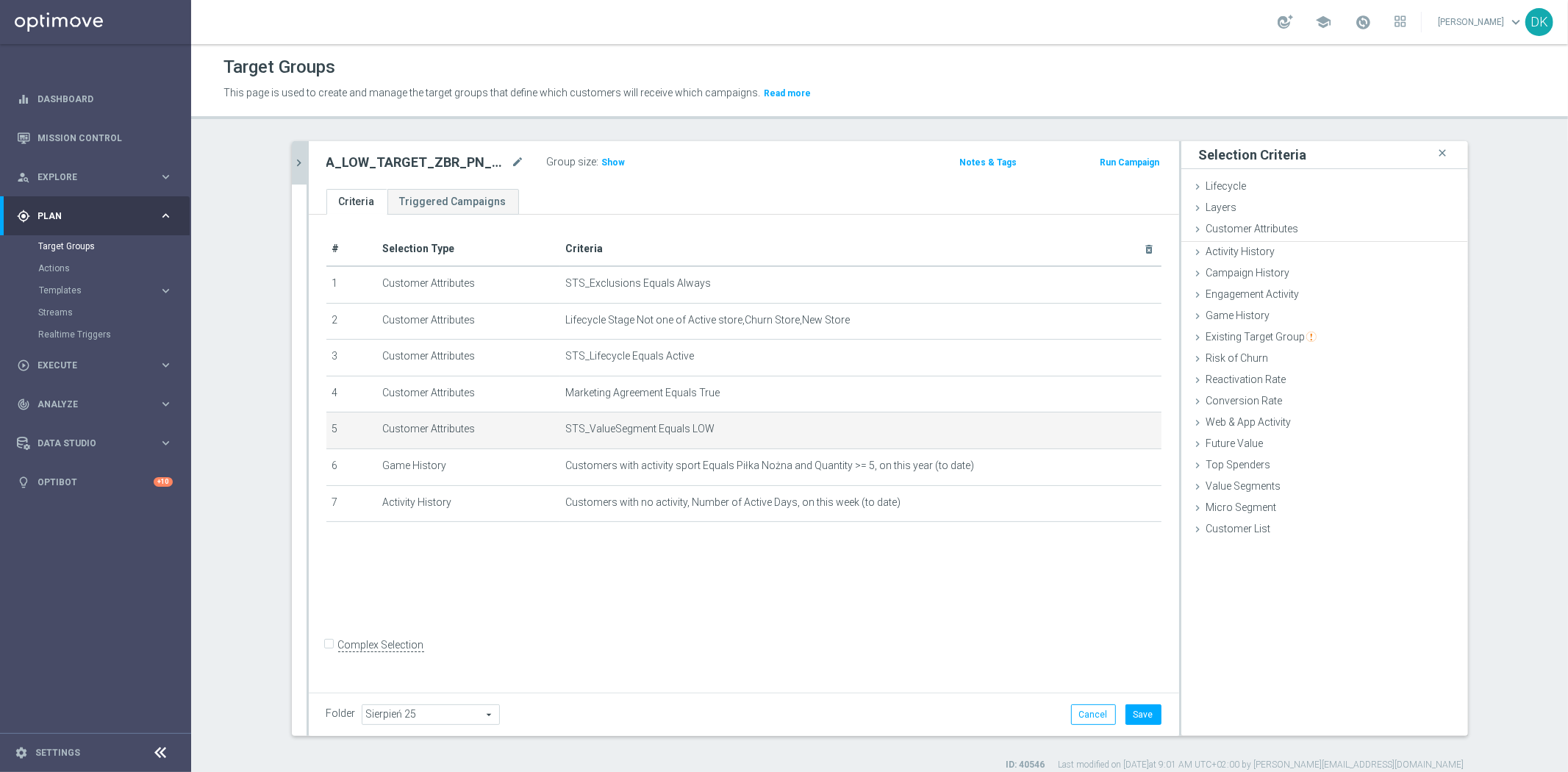
click at [988, 600] on div "# Selection Type Criteria delete_forever 1 Customer Attributes STS_Exclusions E…" at bounding box center [744, 450] width 871 height 473
click at [1140, 711] on button "Save" at bounding box center [1144, 714] width 36 height 20
click at [294, 157] on icon "chevron_right" at bounding box center [300, 163] width 14 height 14
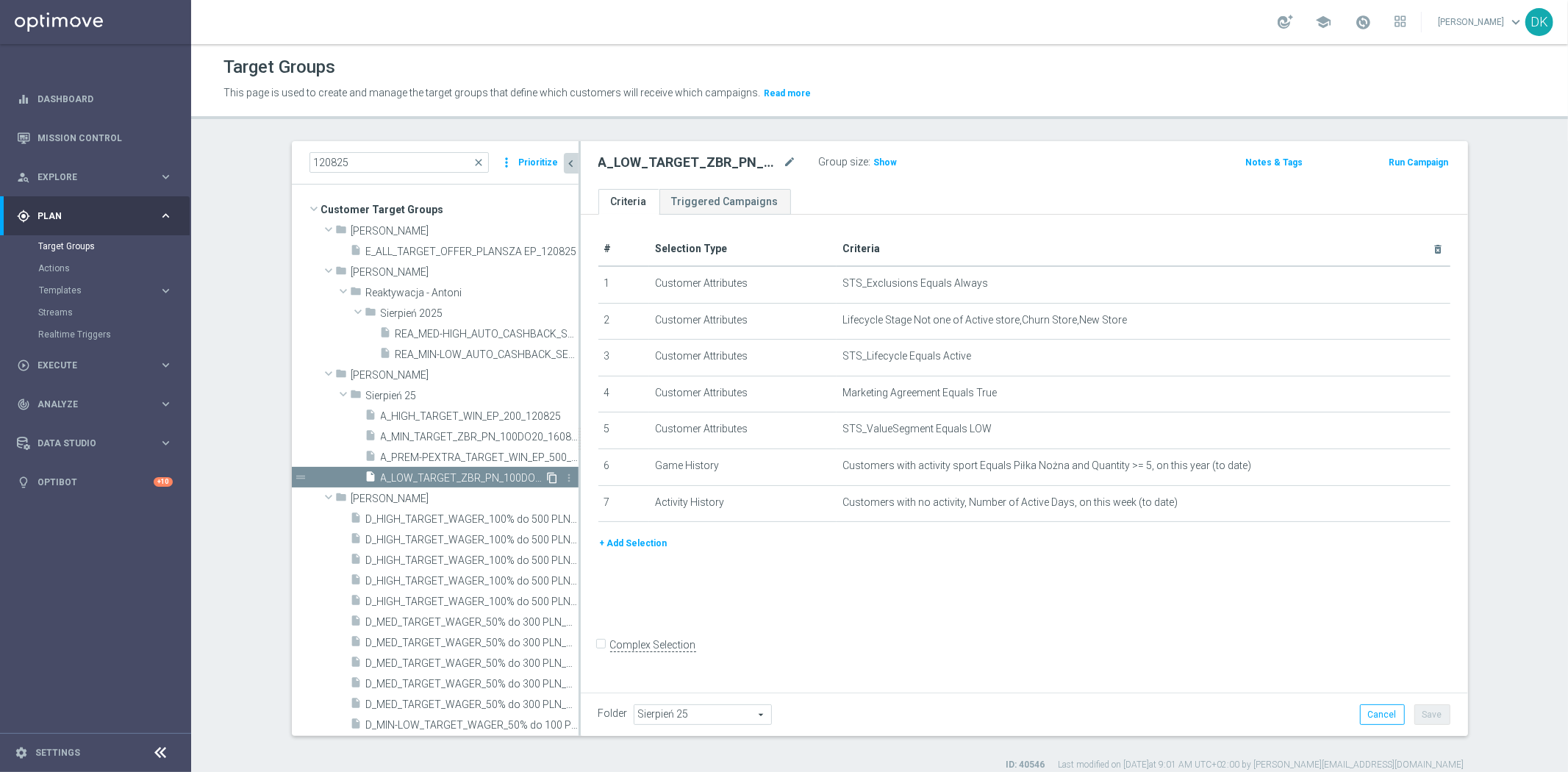
click at [547, 478] on icon "content_copy" at bounding box center [553, 478] width 12 height 12
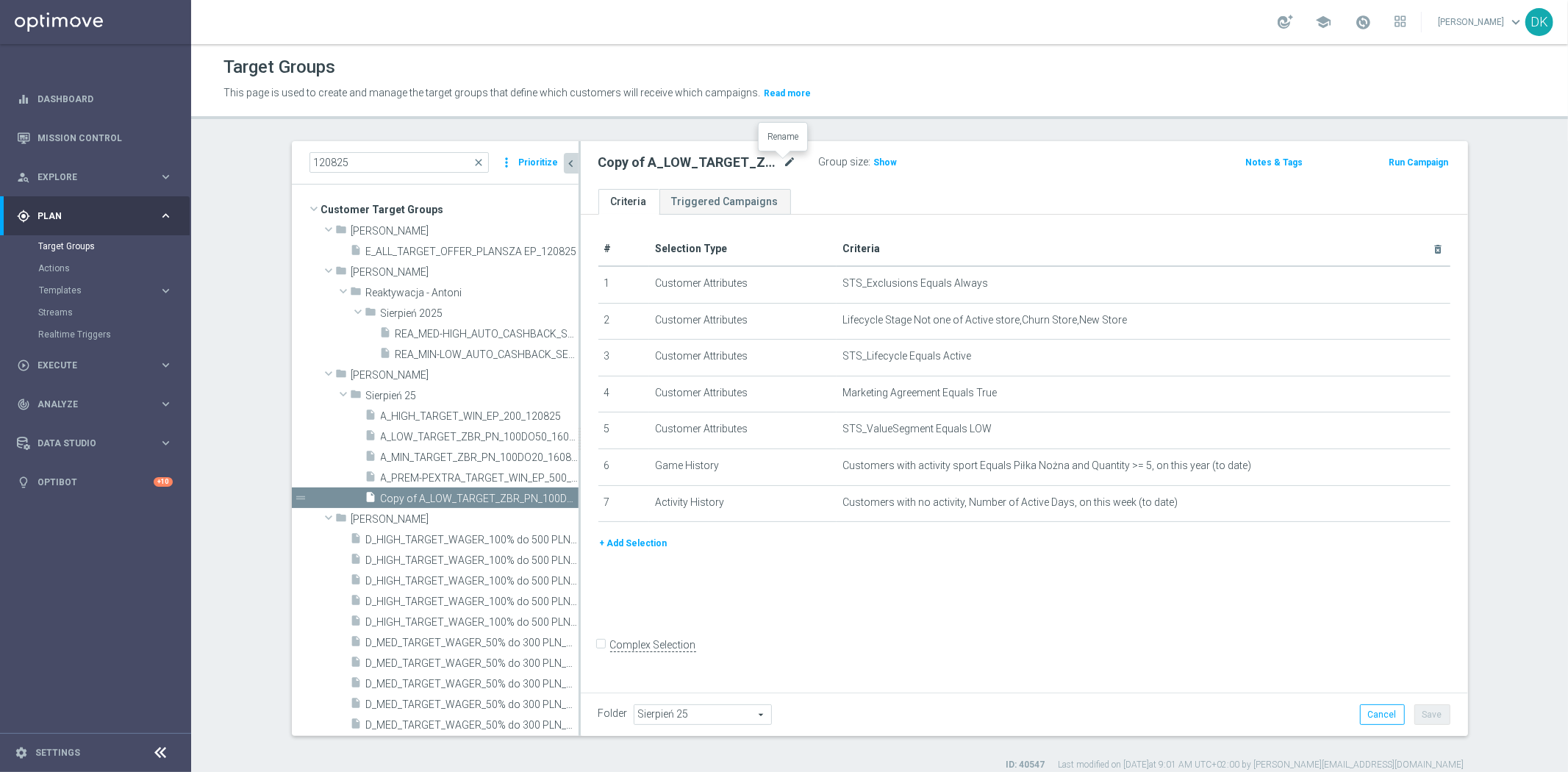
click at [784, 162] on icon "mode_edit" at bounding box center [791, 162] width 14 height 18
type input "A_MED_TARGET_ZBR_PN_50DO100_160825"
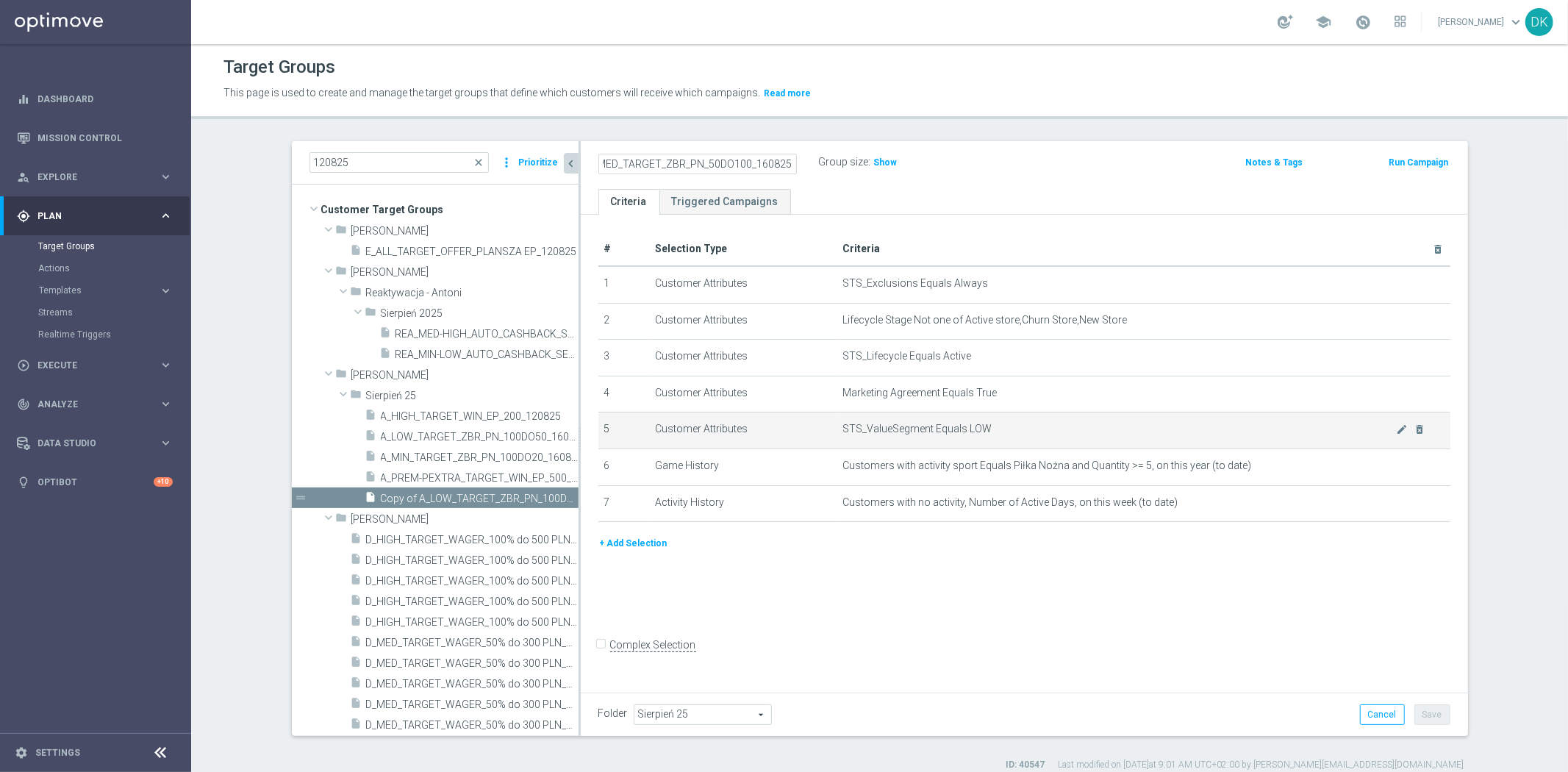
scroll to position [0, 12]
click at [1082, 566] on div "# Selection Type Criteria delete_forever 1 Customer Attributes STS_Exclusions E…" at bounding box center [1025, 450] width 888 height 473
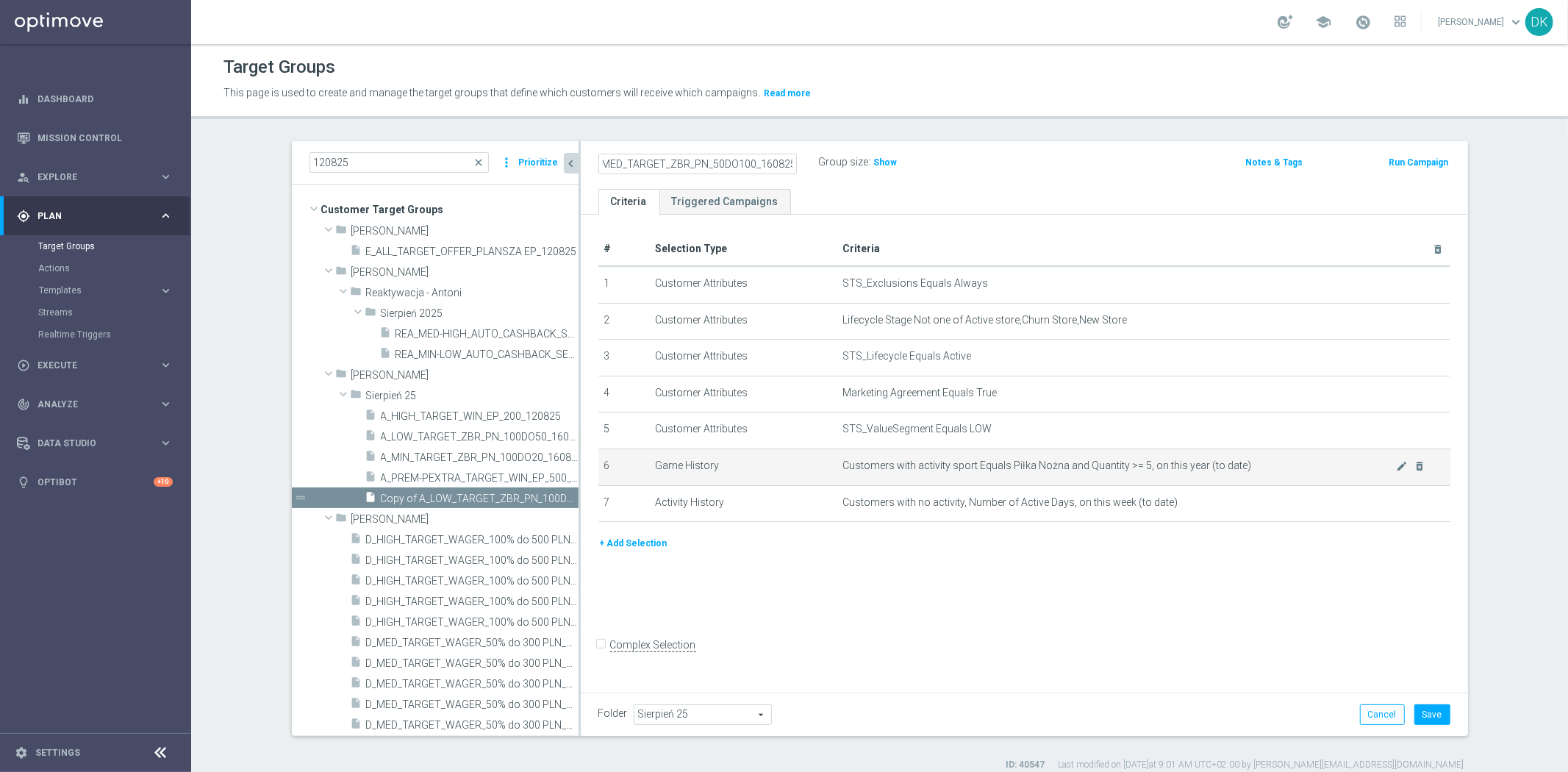
scroll to position [0, 0]
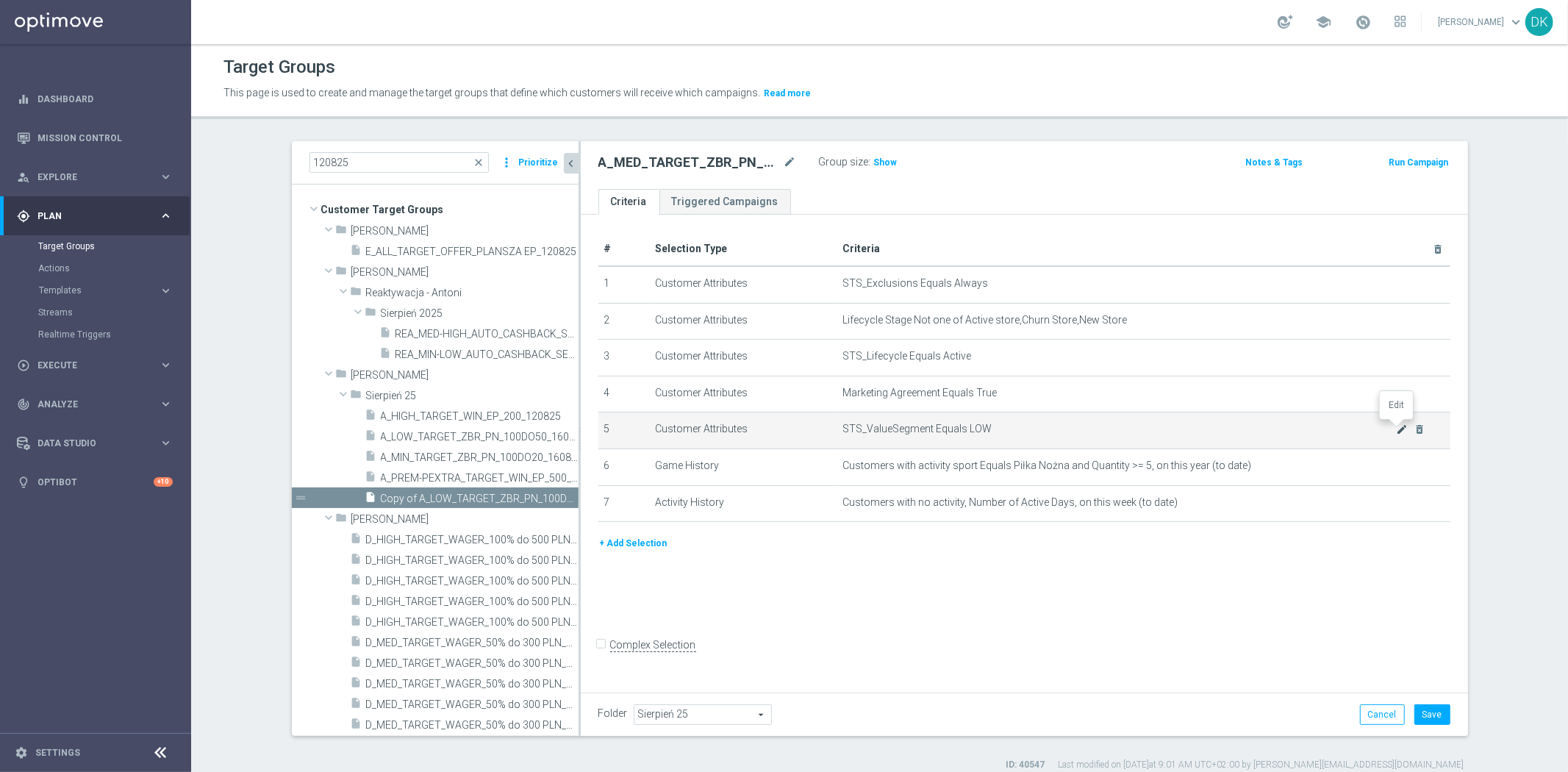
click at [1396, 432] on icon "mode_edit" at bounding box center [1402, 429] width 12 height 12
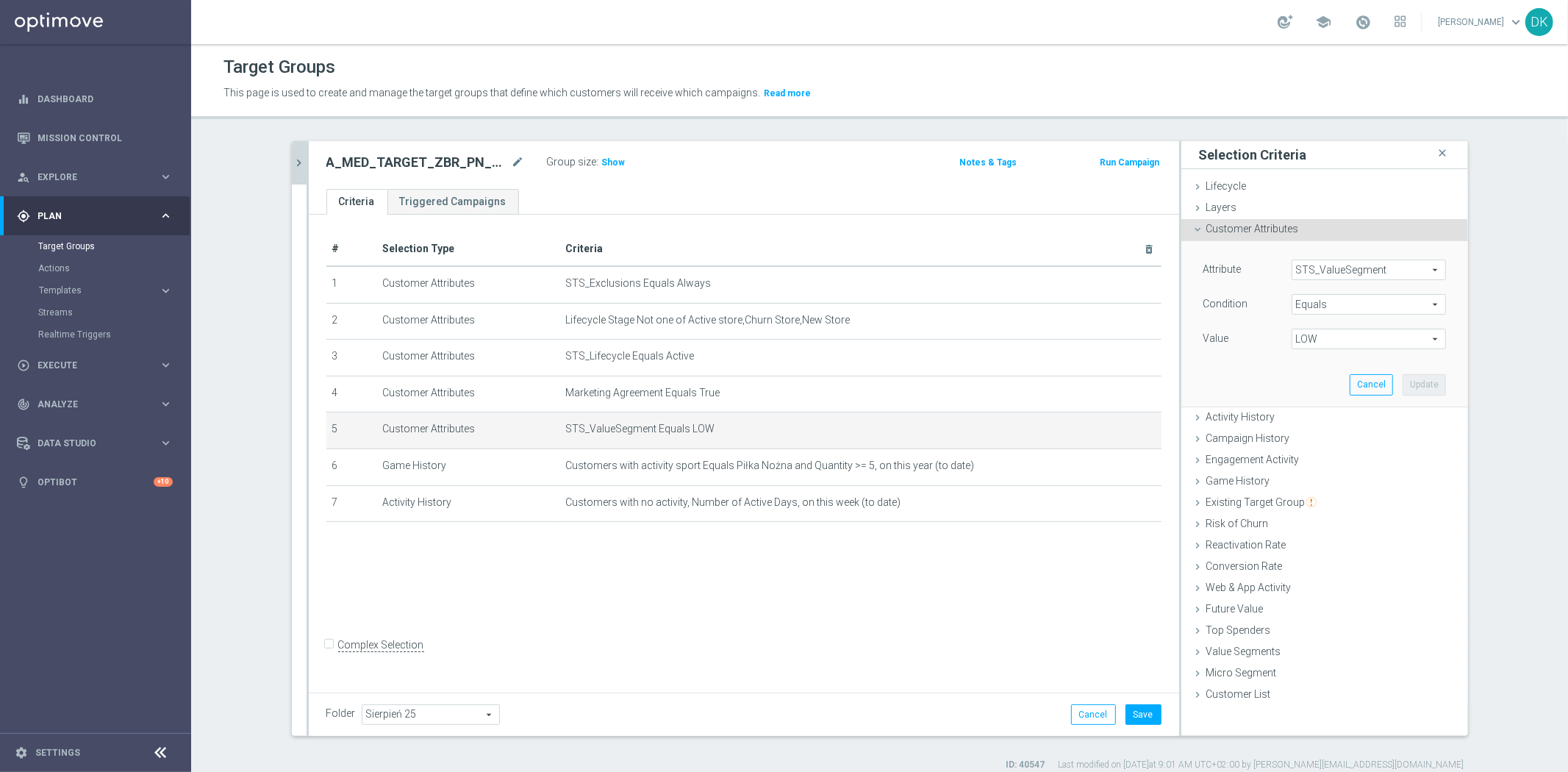
click at [1317, 344] on span "LOW" at bounding box center [1369, 338] width 153 height 20
click at [1327, 416] on span "MED" at bounding box center [1369, 418] width 140 height 12
type input "MED"
click at [1430, 387] on button "Update" at bounding box center [1424, 384] width 43 height 20
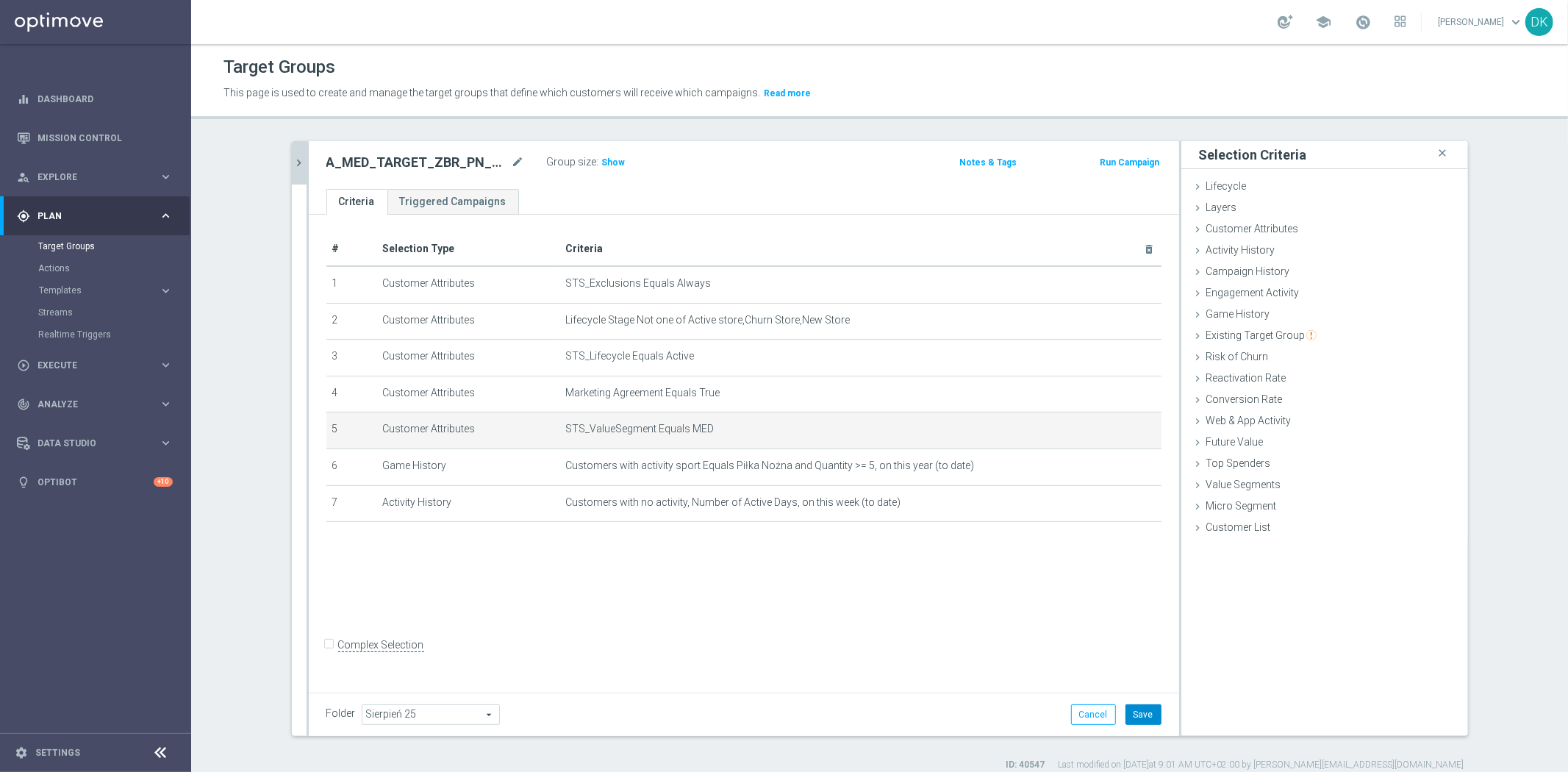
click at [1127, 706] on button "Save" at bounding box center [1144, 714] width 36 height 20
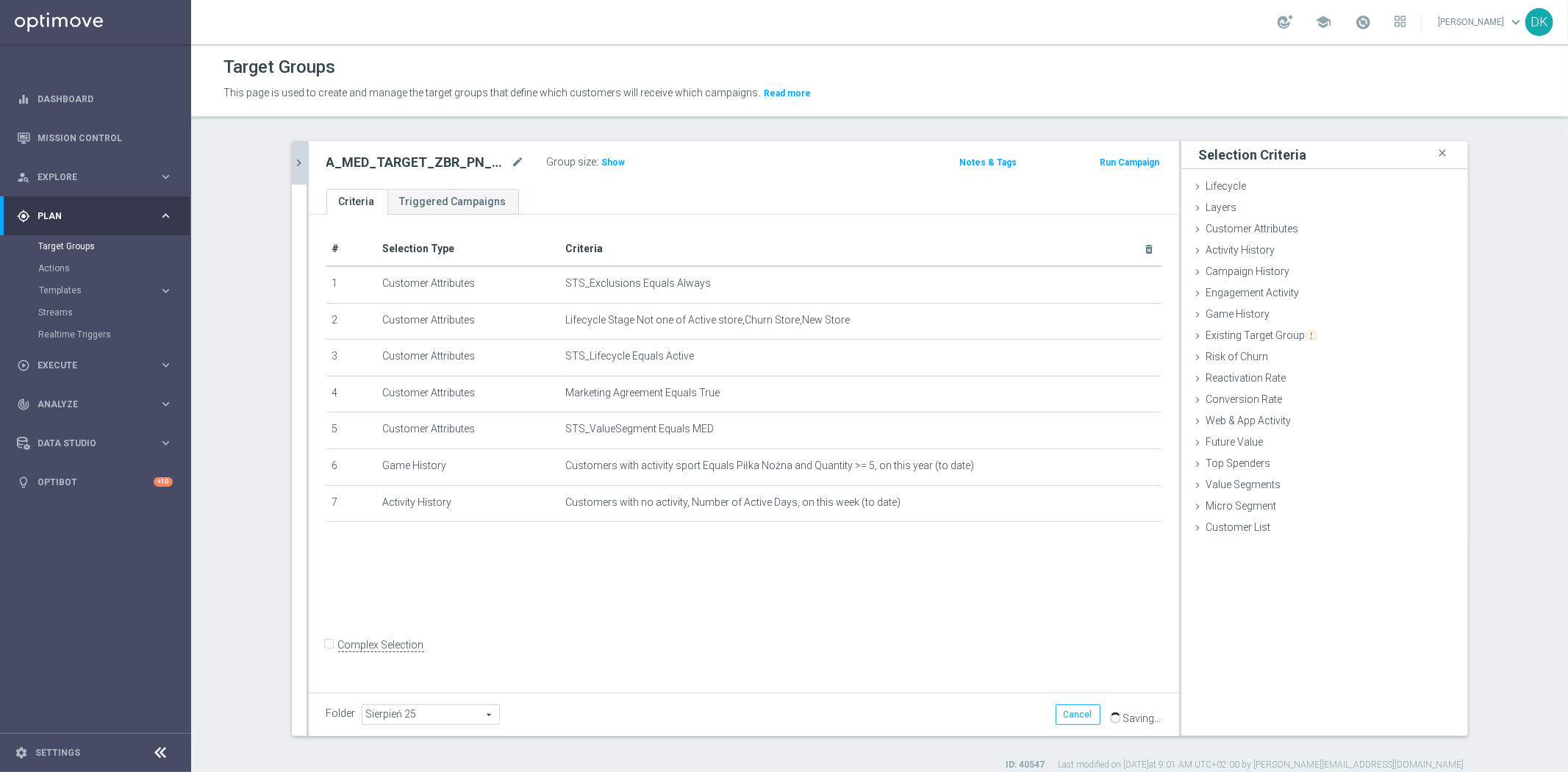
click at [787, 573] on div "# Selection Type Criteria delete_forever 1 Customer Attributes STS_Exclusions E…" at bounding box center [744, 450] width 871 height 473
click at [292, 152] on button "chevron_right" at bounding box center [299, 162] width 14 height 43
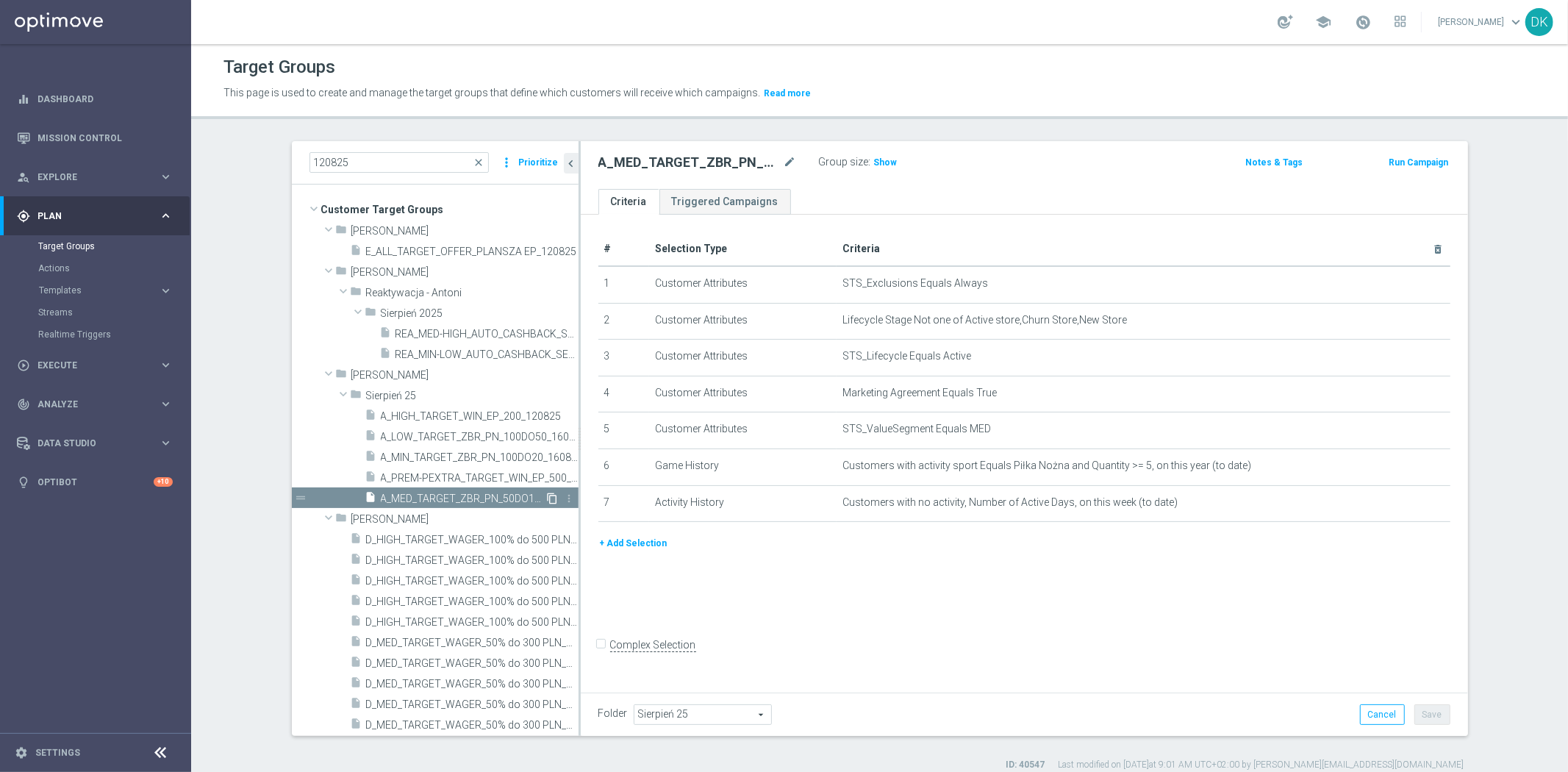
click at [547, 498] on icon "content_copy" at bounding box center [553, 499] width 12 height 12
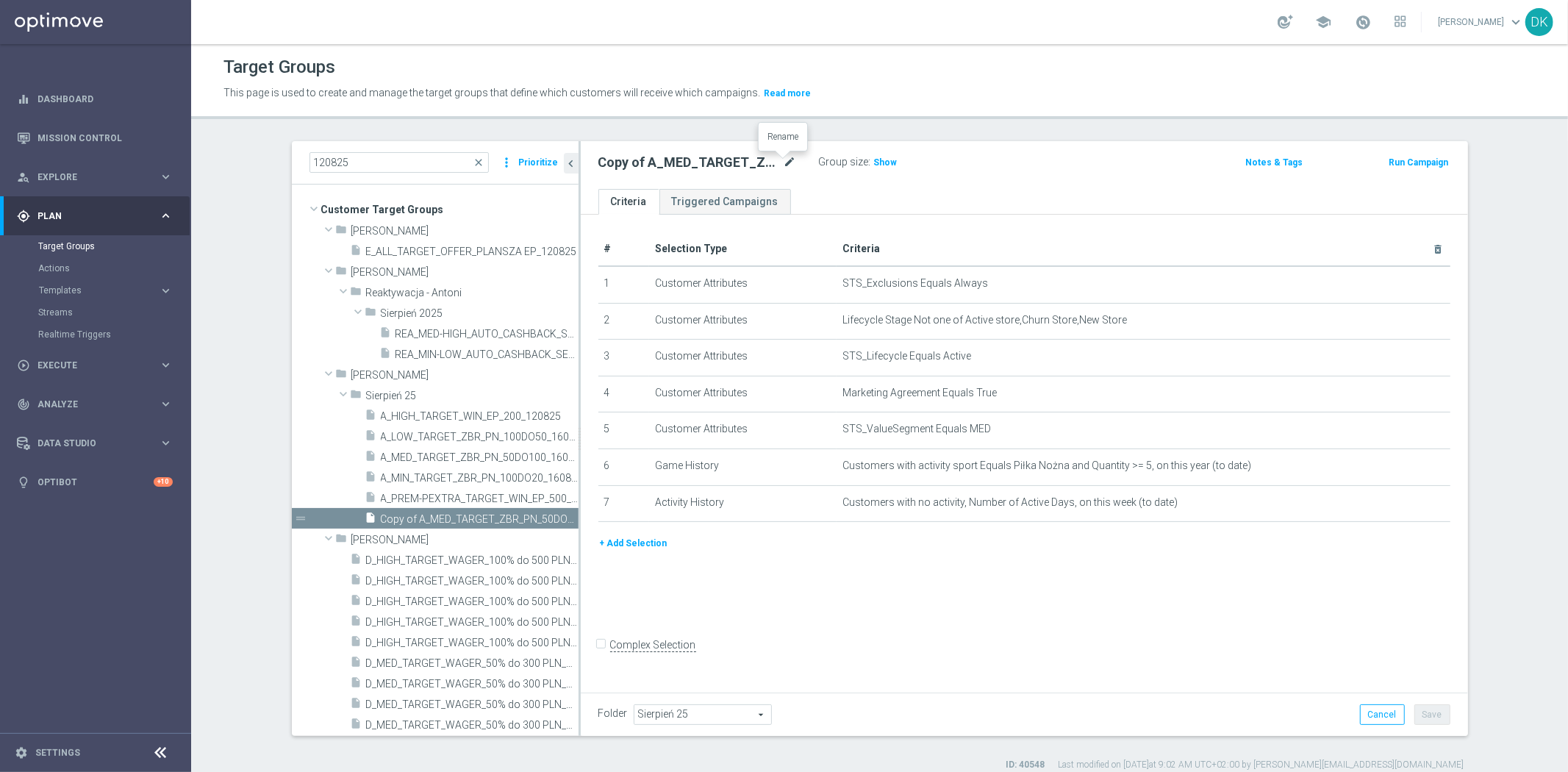
click at [784, 164] on icon "mode_edit" at bounding box center [791, 162] width 14 height 18
type input "A_HIGH_TARGET_ZBR_PN_50DO250_160825"
click at [1066, 579] on div "# Selection Type Criteria delete_forever 1 Customer Attributes STS_Exclusions E…" at bounding box center [1025, 450] width 888 height 473
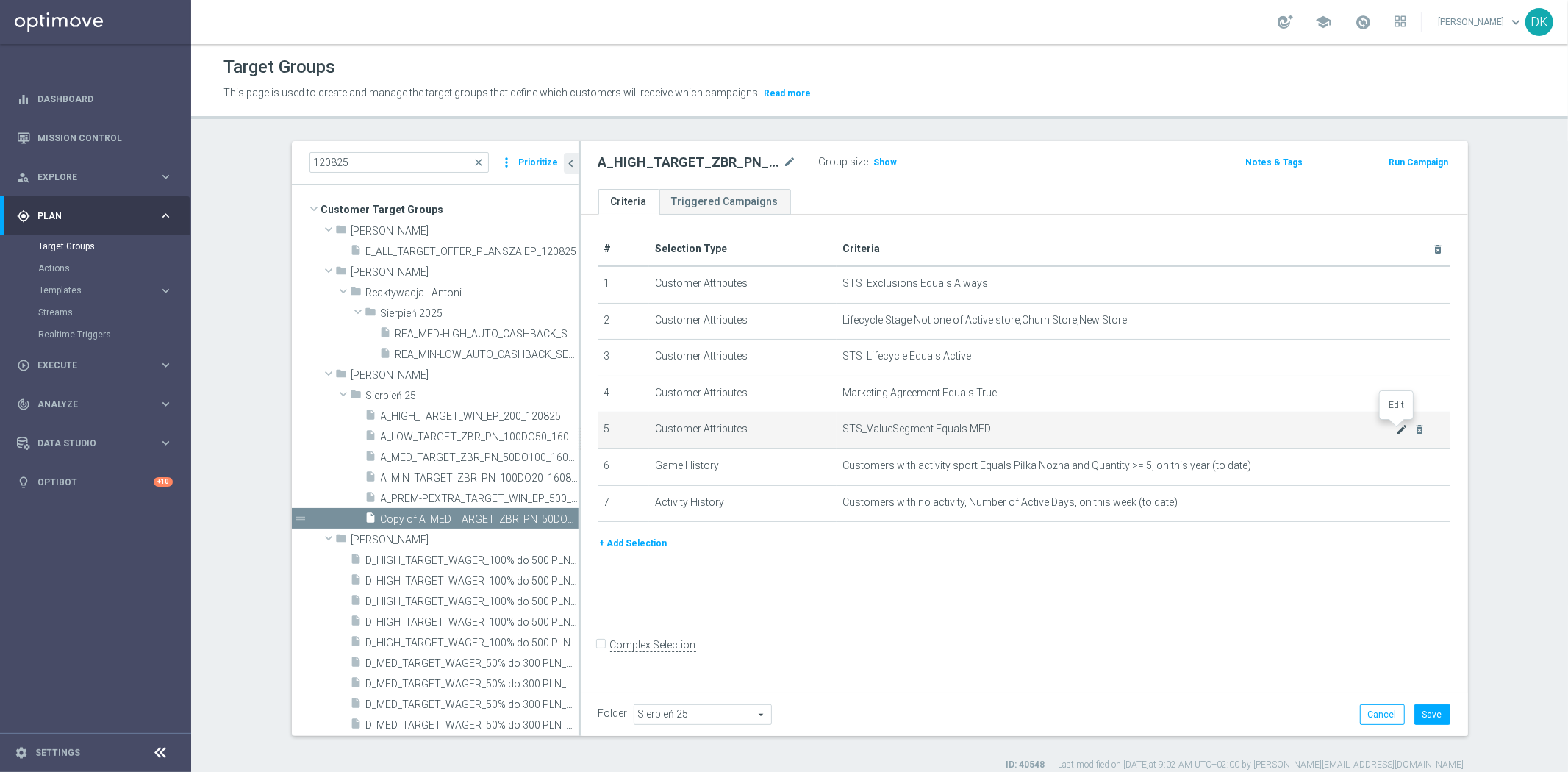
click at [1396, 428] on icon "mode_edit" at bounding box center [1402, 429] width 12 height 12
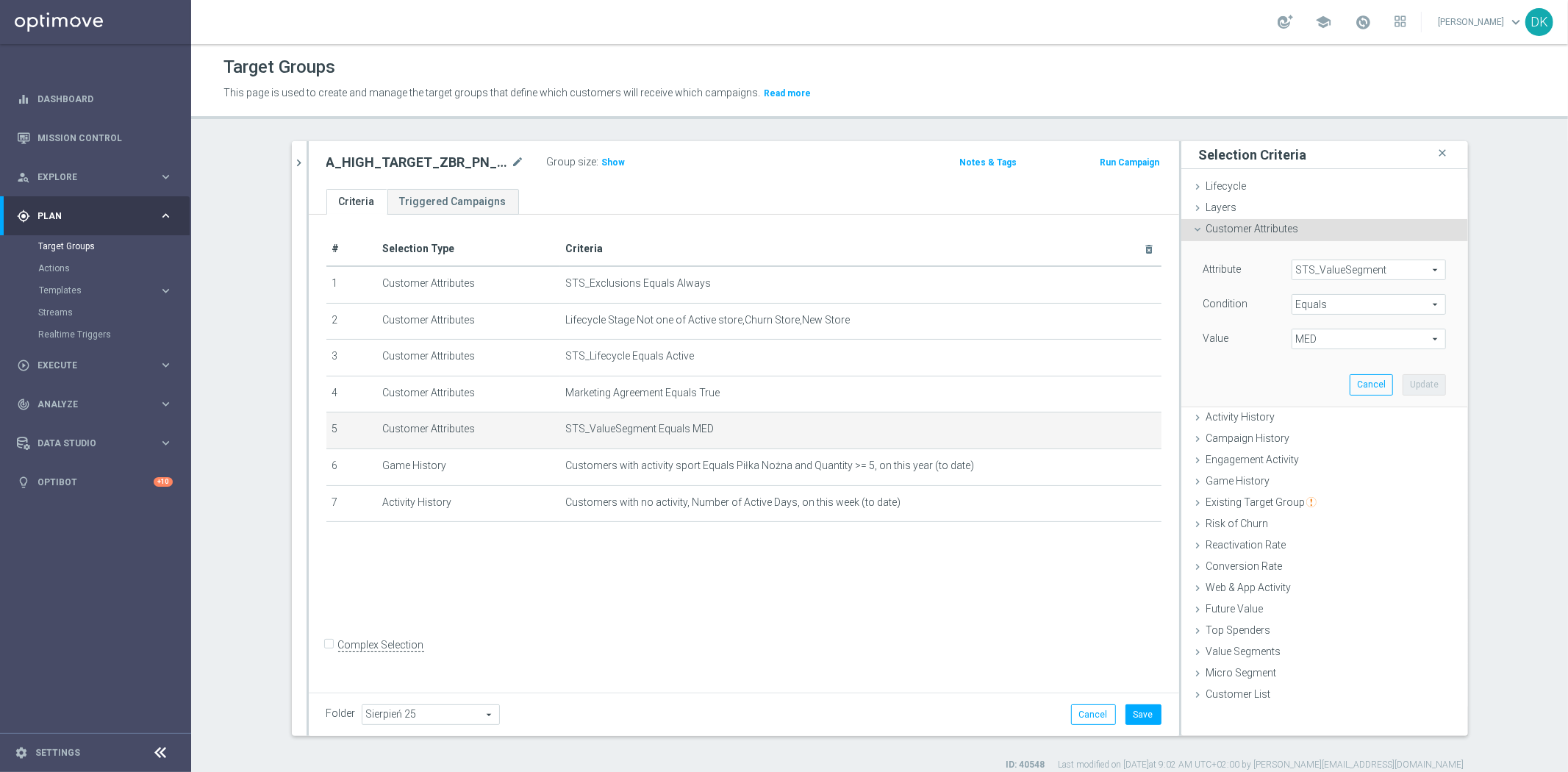
click at [1369, 338] on span "MED" at bounding box center [1369, 338] width 153 height 20
click at [1347, 366] on span "HIGH" at bounding box center [1369, 361] width 140 height 12
type input "HIGH"
click at [1427, 383] on button "Update" at bounding box center [1424, 384] width 43 height 20
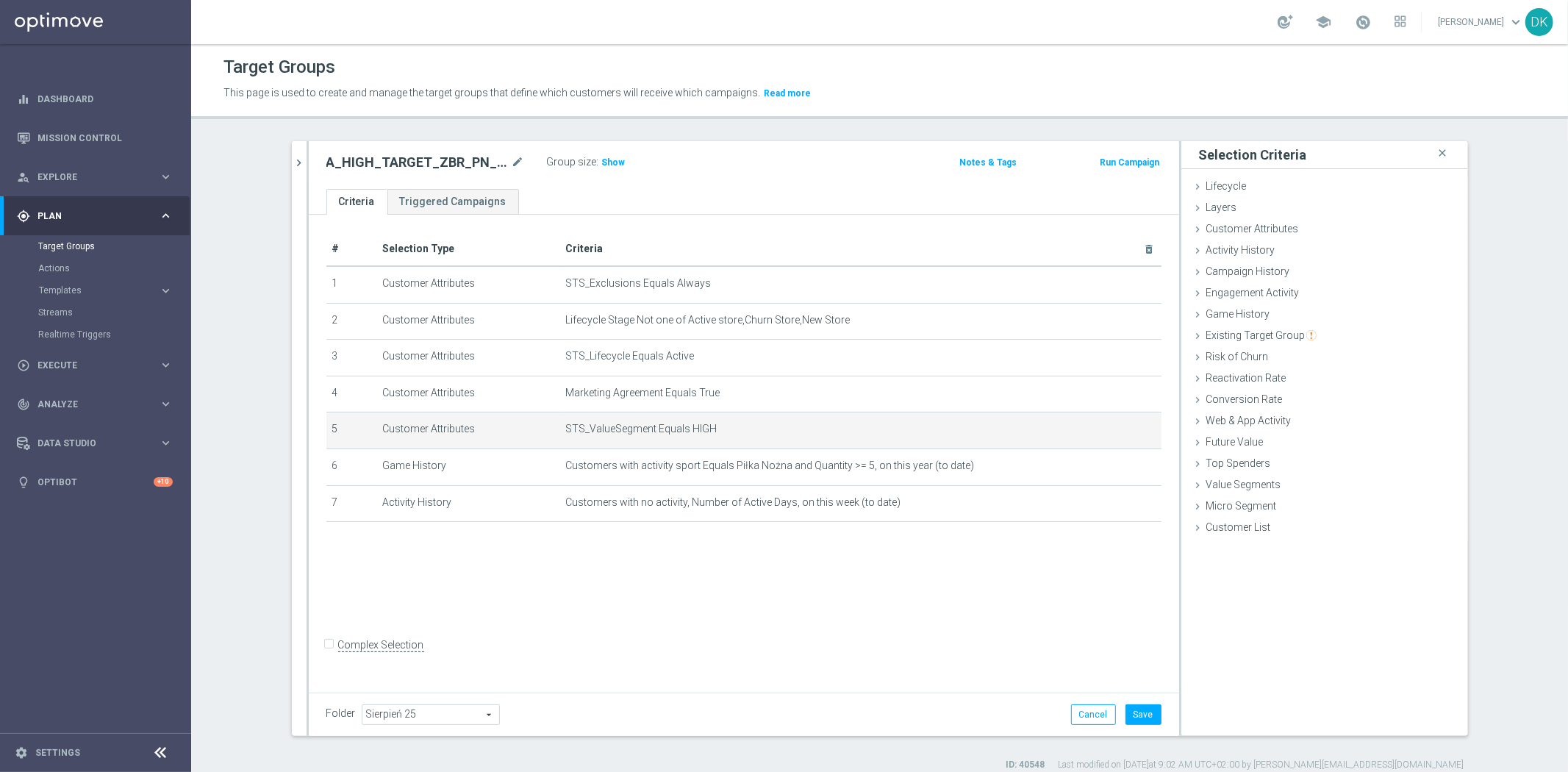
click at [944, 629] on div "# Selection Type Criteria delete_forever 1 Customer Attributes STS_Exclusions E…" at bounding box center [744, 450] width 871 height 473
click at [1144, 712] on button "Save" at bounding box center [1144, 714] width 36 height 20
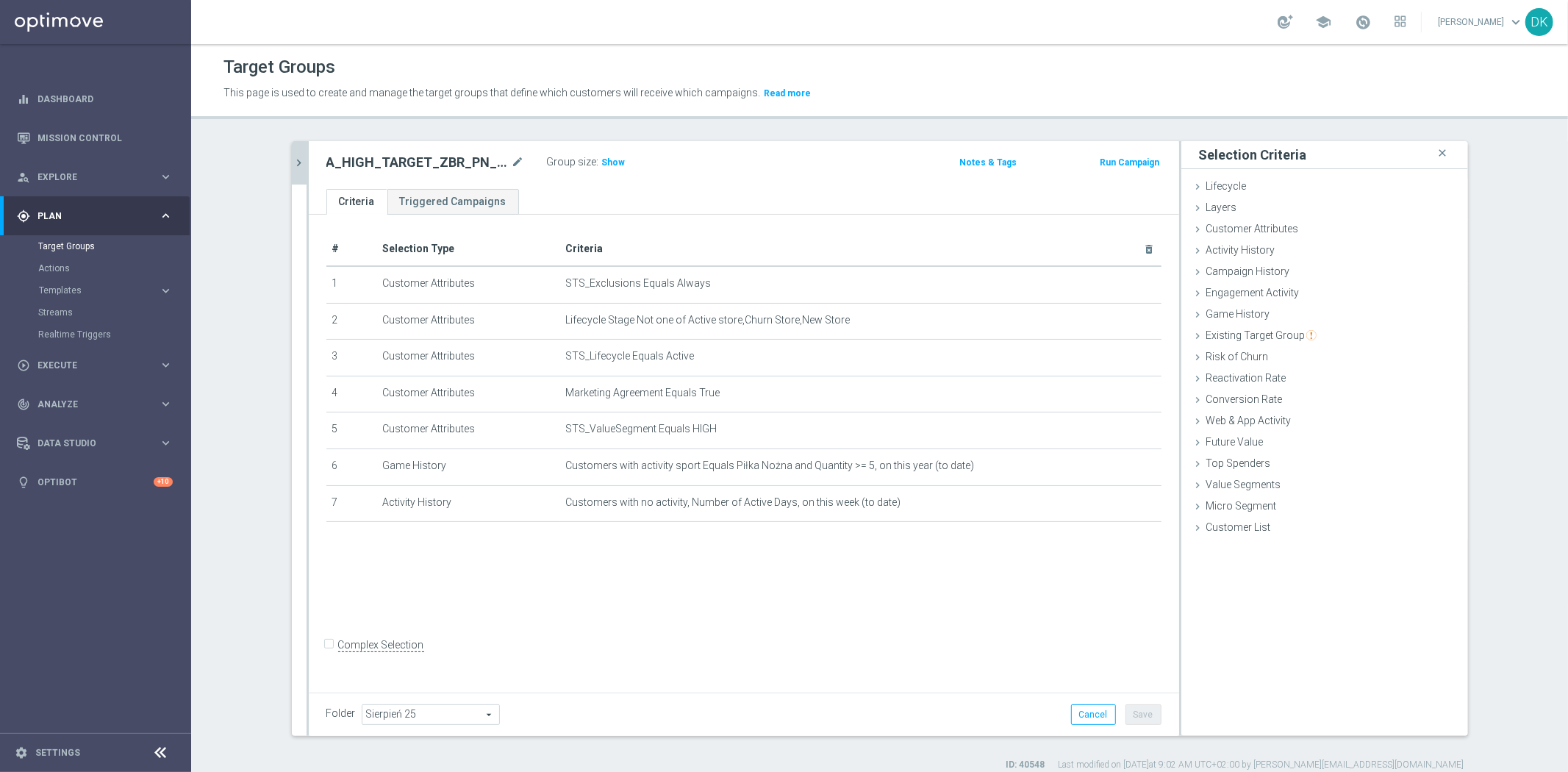
click at [296, 157] on icon "chevron_right" at bounding box center [300, 163] width 14 height 14
